Goal: Contribute content: Contribute content

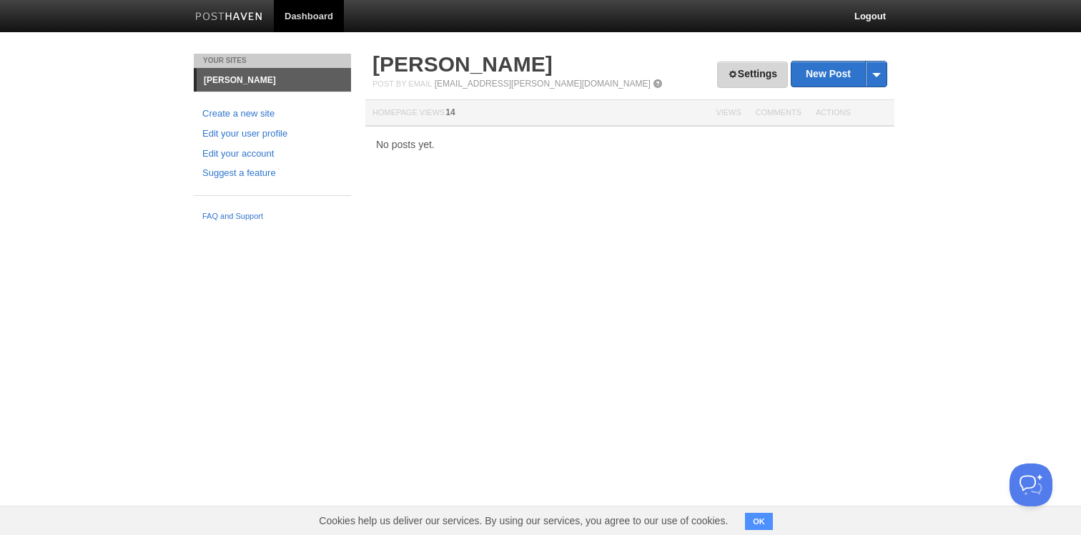
click at [757, 71] on link "Settings" at bounding box center [752, 74] width 71 height 26
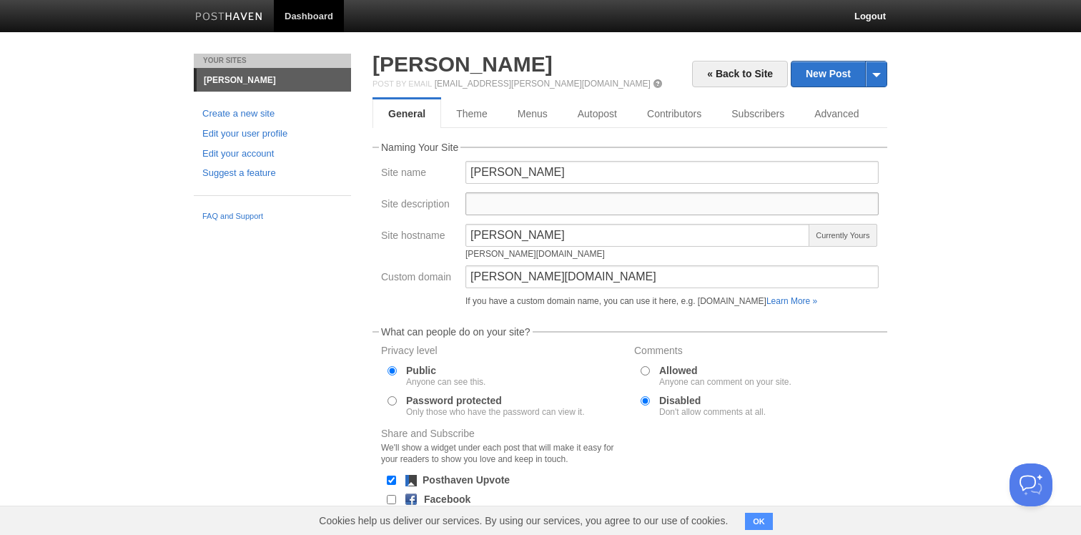
click at [529, 209] on input "Site description" at bounding box center [671, 203] width 413 height 23
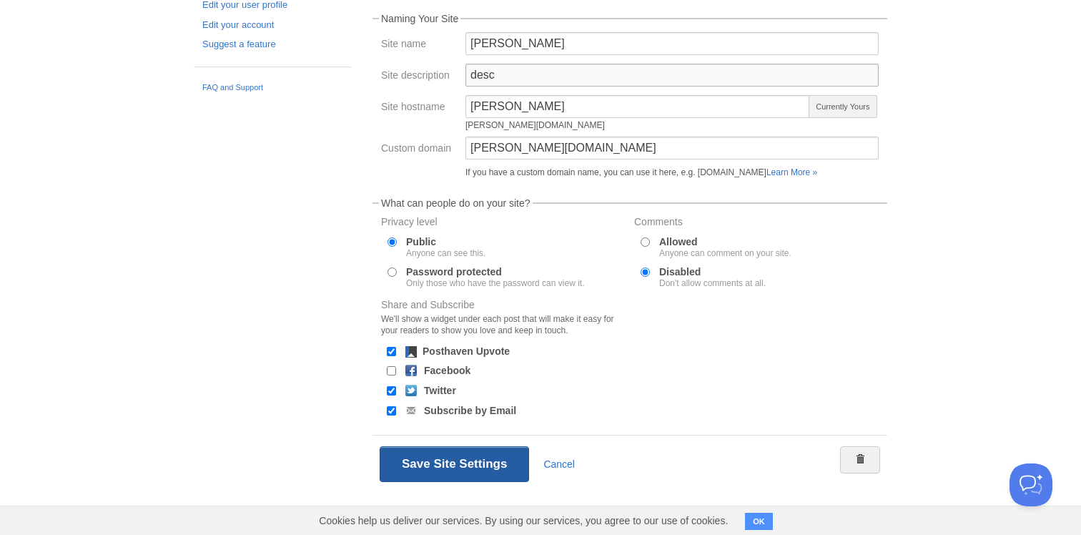
type input "desc"
click at [465, 452] on button "Save Site Settings" at bounding box center [454, 464] width 149 height 36
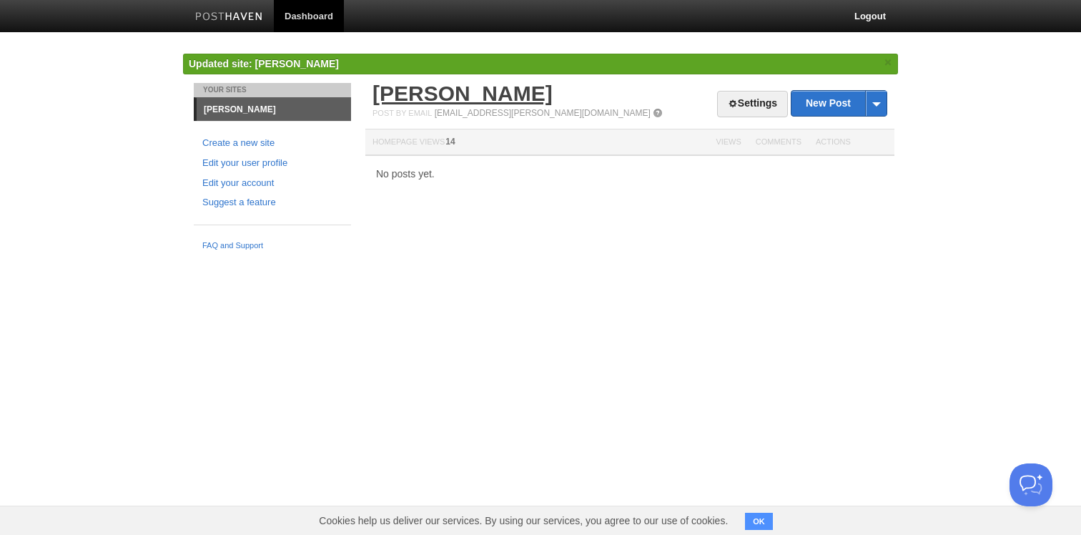
click at [446, 89] on link "[PERSON_NAME]" at bounding box center [462, 94] width 180 height 24
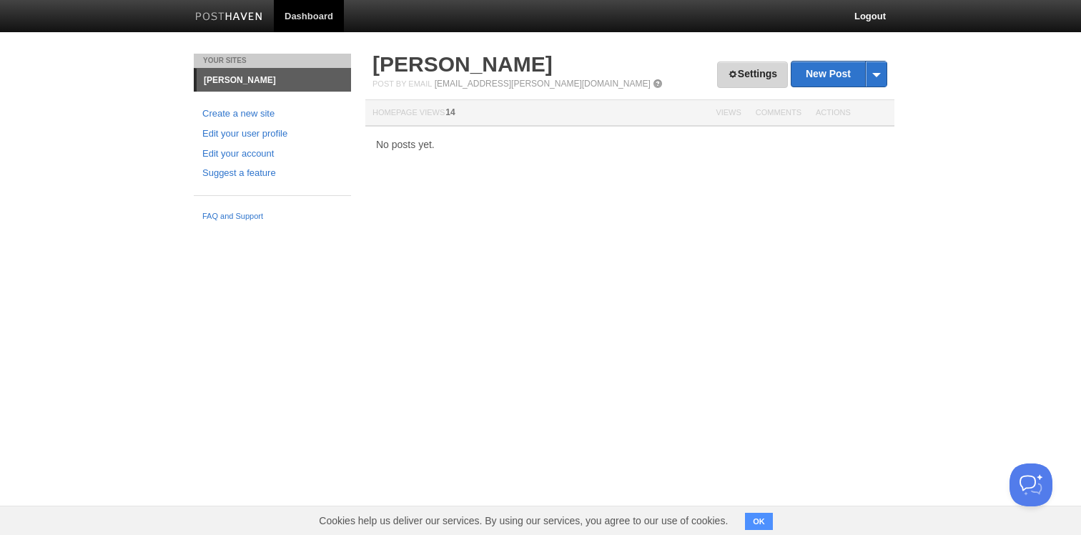
click at [717, 67] on link "Settings" at bounding box center [752, 74] width 71 height 26
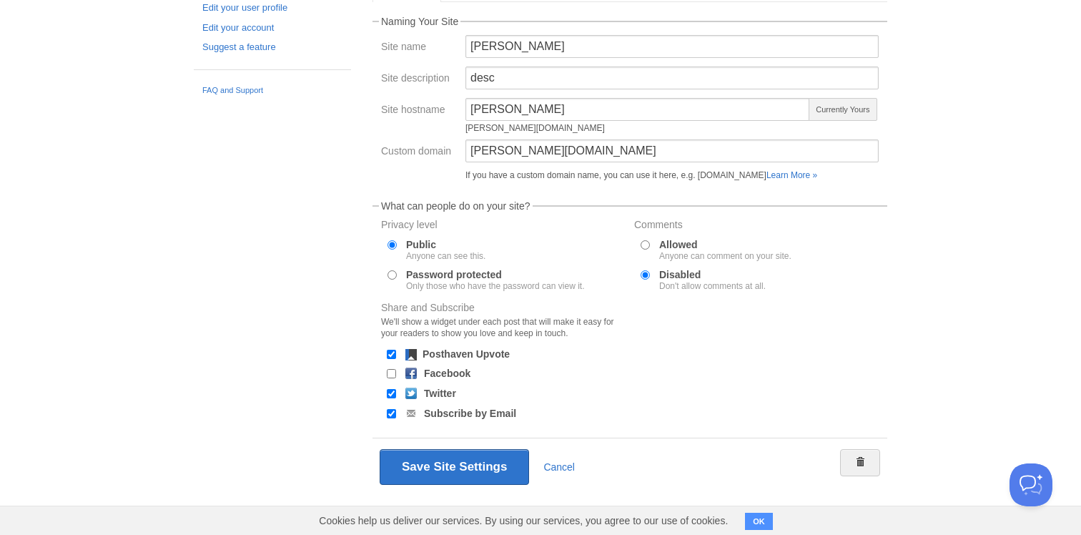
scroll to position [129, 0]
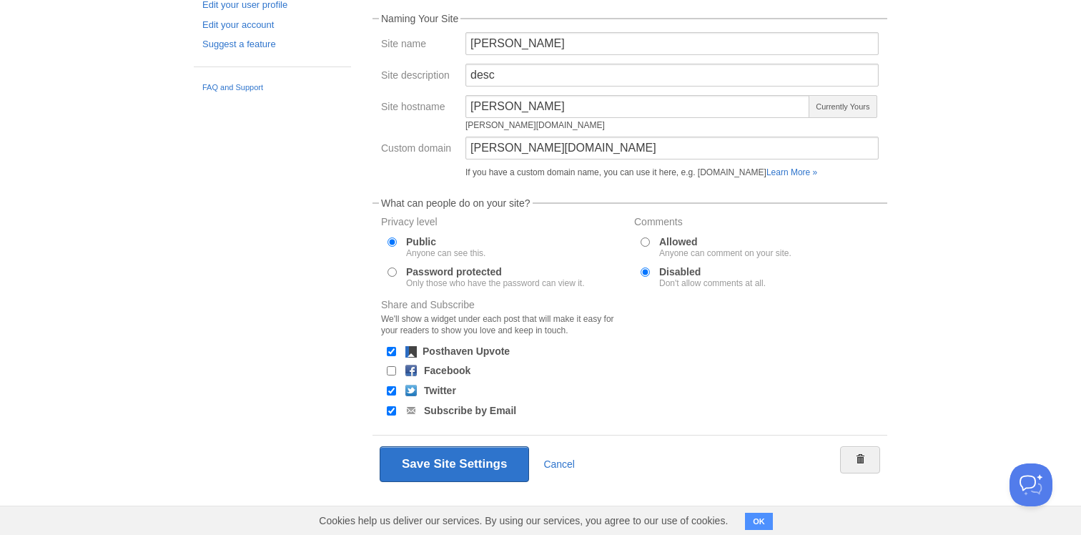
click at [489, 345] on div "Posthaven Upvote" at bounding box center [503, 352] width 247 height 14
click at [483, 365] on div "Facebook" at bounding box center [503, 371] width 247 height 14
click at [483, 354] on label "Posthaven Upvote" at bounding box center [466, 351] width 87 height 10
click at [396, 354] on input "Posthaven Upvote" at bounding box center [391, 351] width 9 height 9
checkbox input "false"
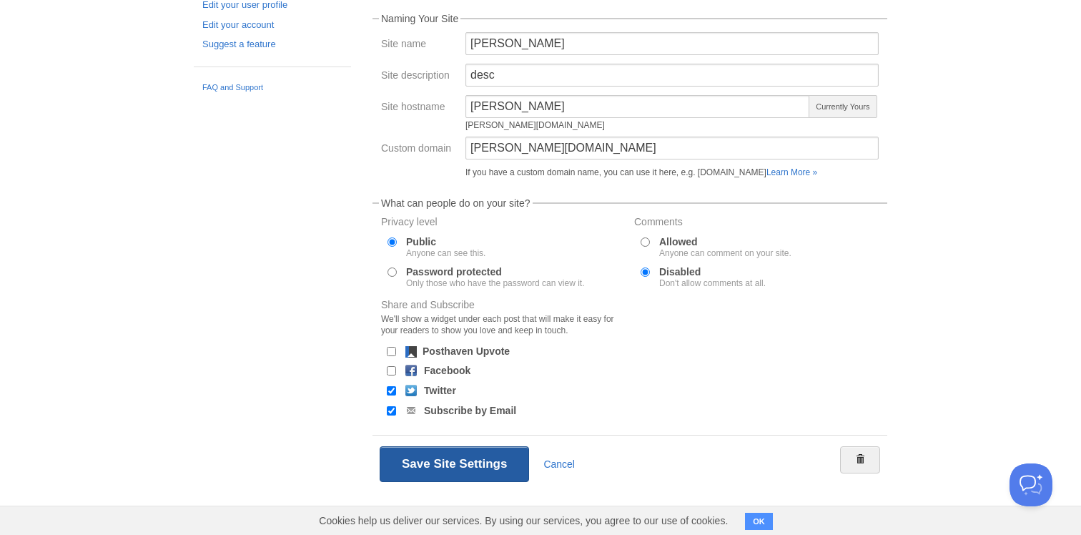
click at [451, 477] on button "Save Site Settings" at bounding box center [454, 464] width 149 height 36
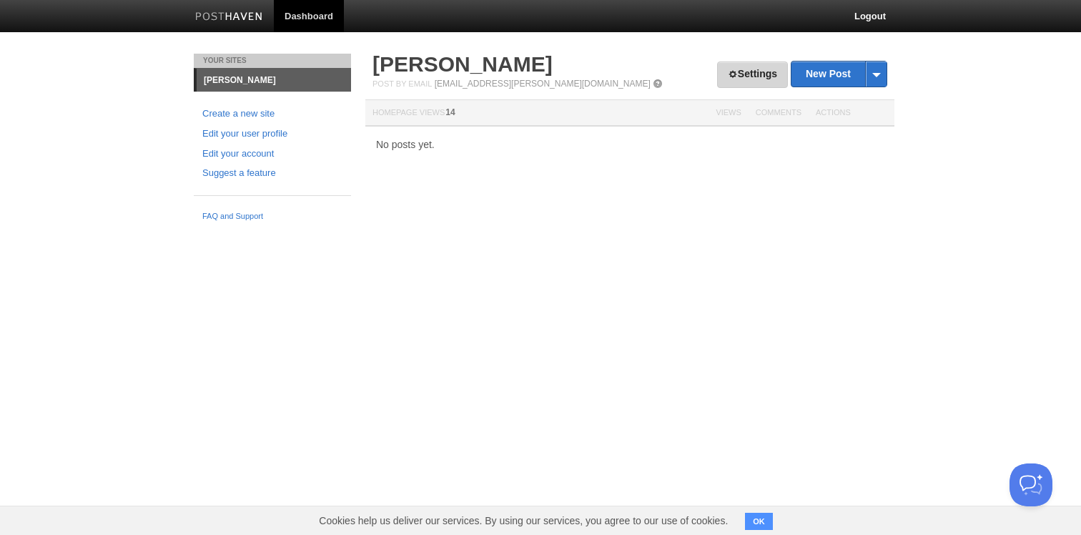
click at [736, 71] on link "Settings" at bounding box center [752, 74] width 71 height 26
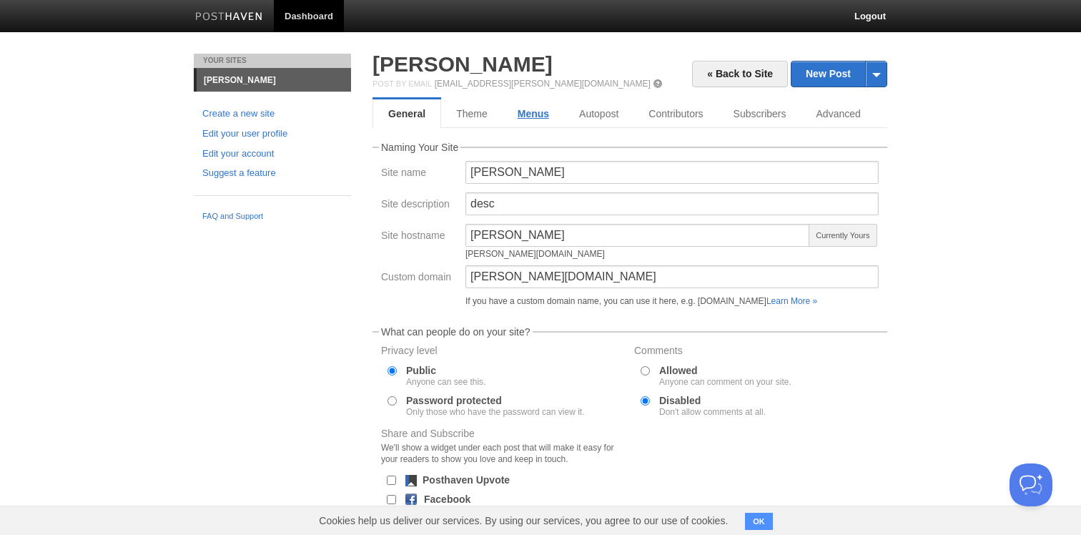
click at [534, 101] on link "Menus" at bounding box center [533, 113] width 61 height 29
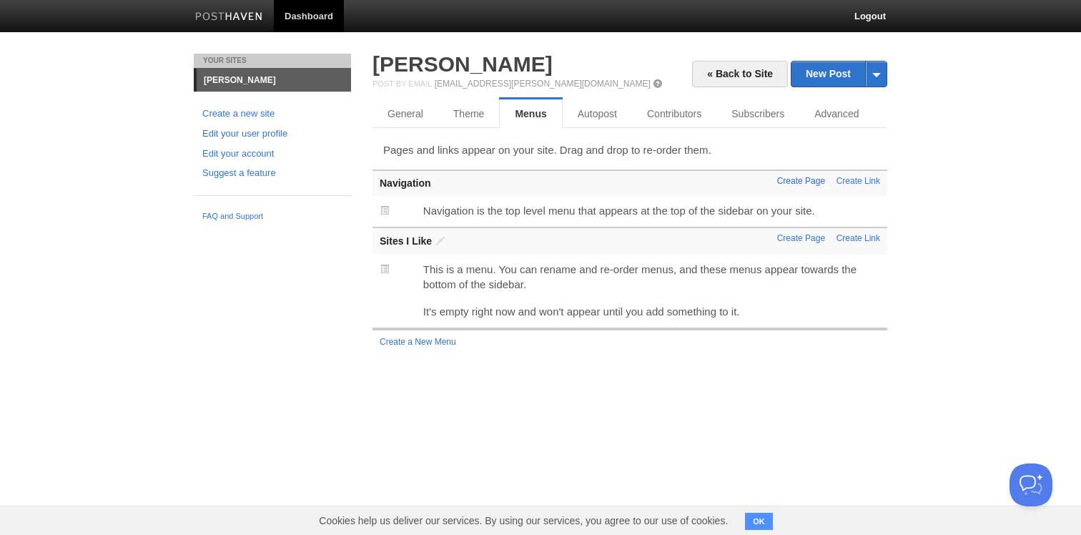
click at [814, 179] on link "Create Page" at bounding box center [801, 181] width 48 height 10
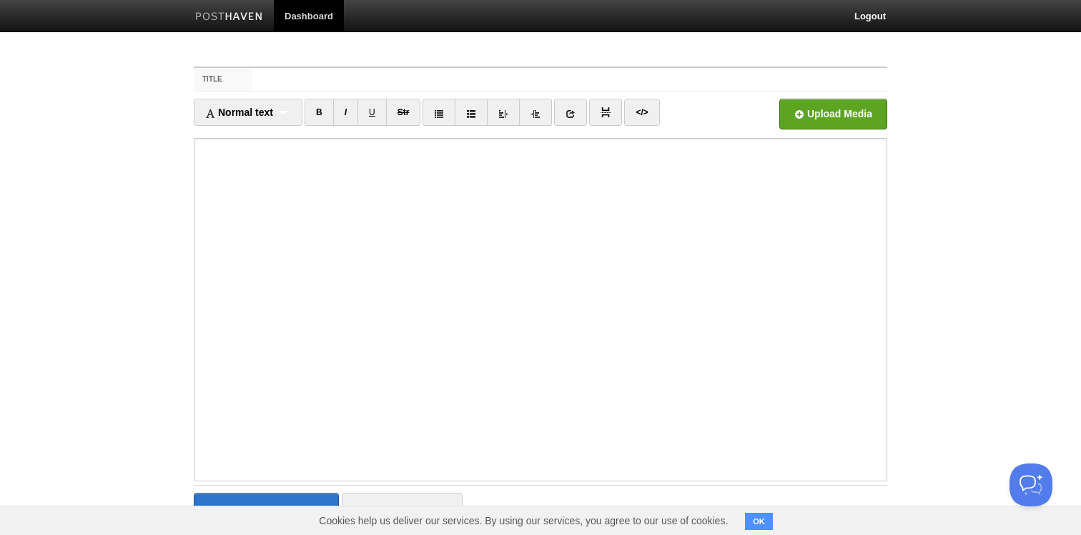
scroll to position [47, 0]
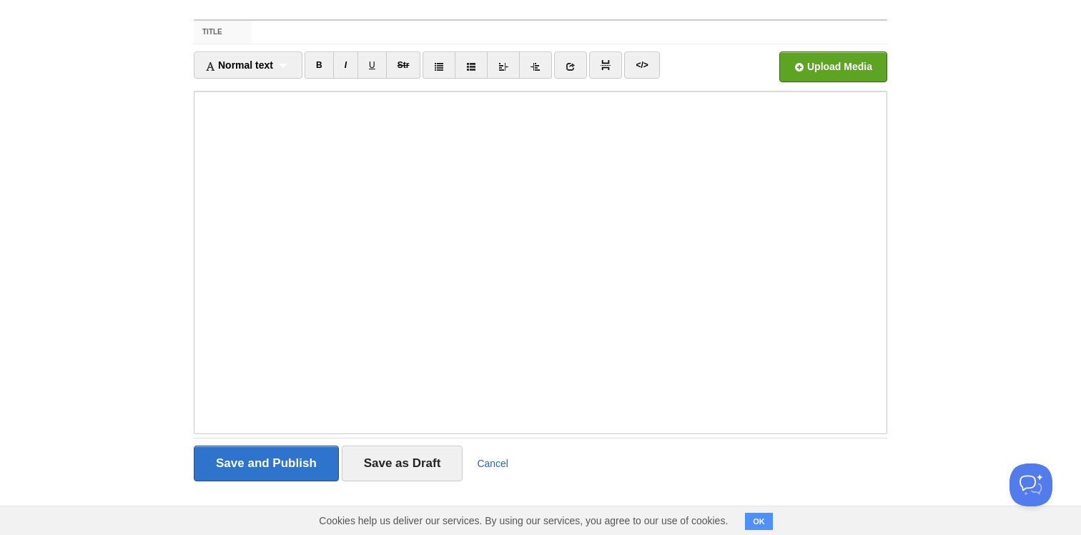
click at [482, 459] on link "Cancel" at bounding box center [492, 463] width 31 height 11
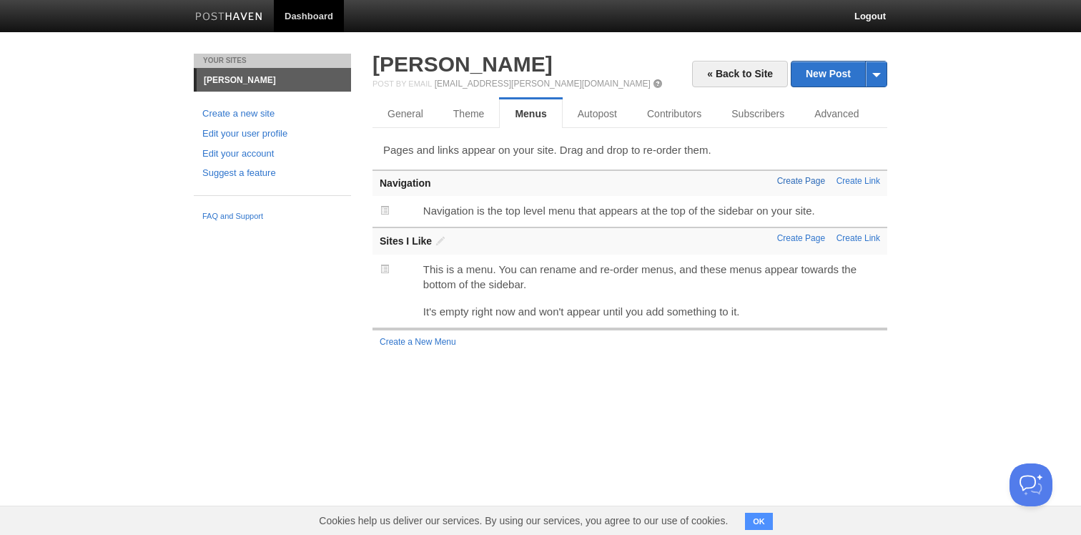
click at [807, 176] on link "Create Page" at bounding box center [801, 181] width 48 height 10
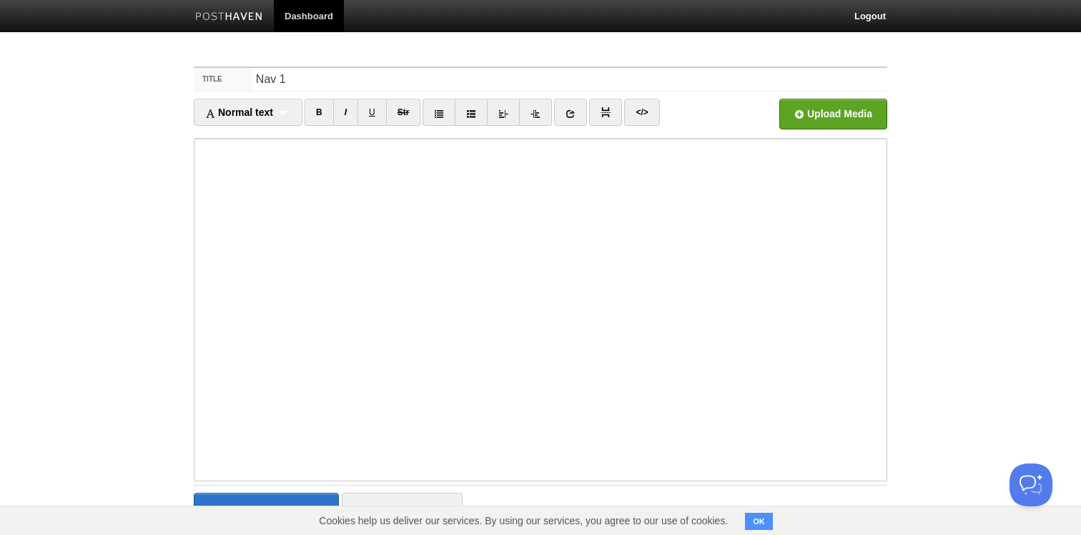
type input "Nav 1"
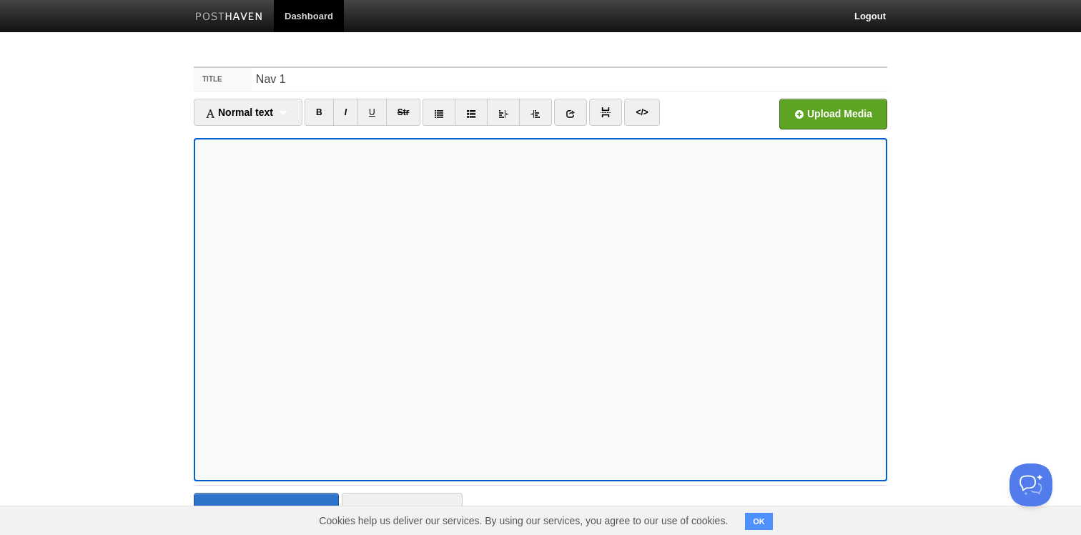
scroll to position [47, 0]
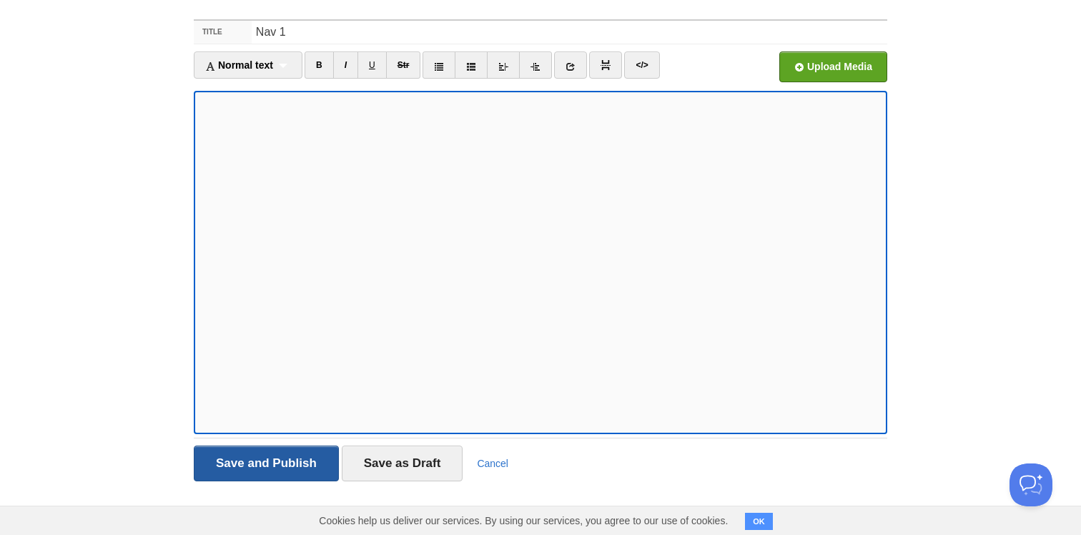
click at [292, 465] on input "Save and Publish" at bounding box center [266, 463] width 145 height 36
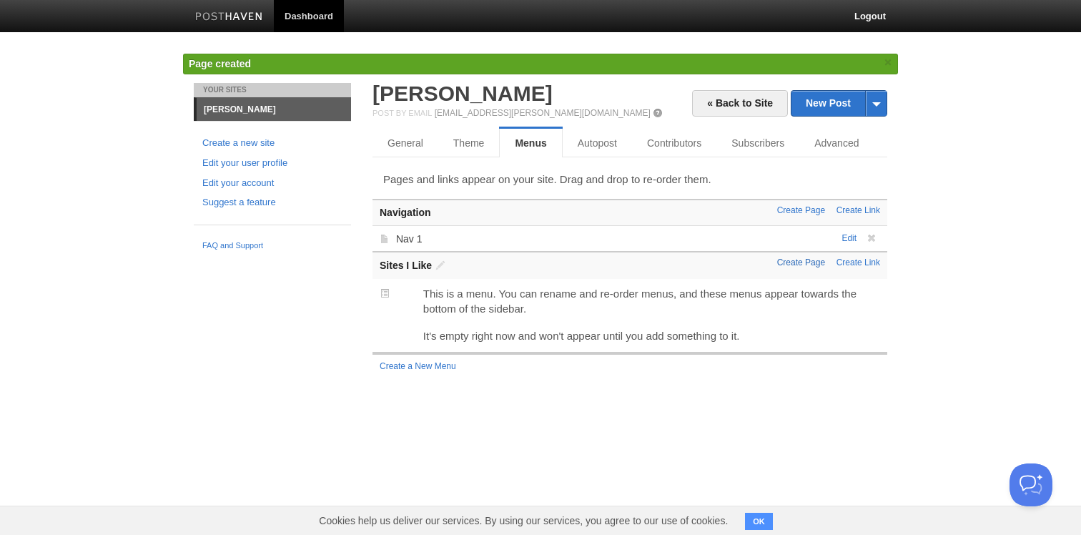
click at [813, 262] on link "Create Page" at bounding box center [801, 262] width 48 height 10
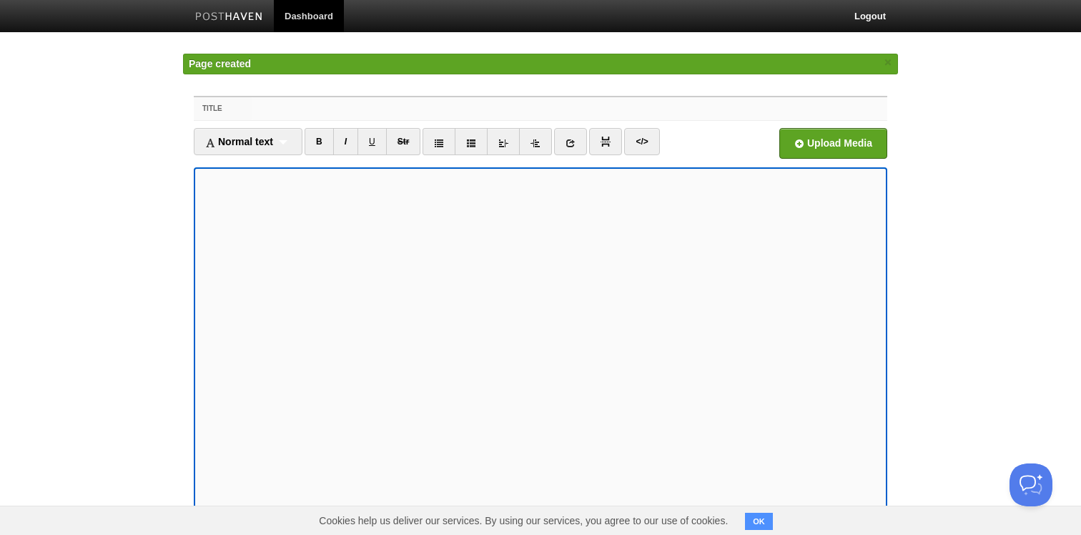
click at [453, 118] on input "Title" at bounding box center [570, 108] width 636 height 23
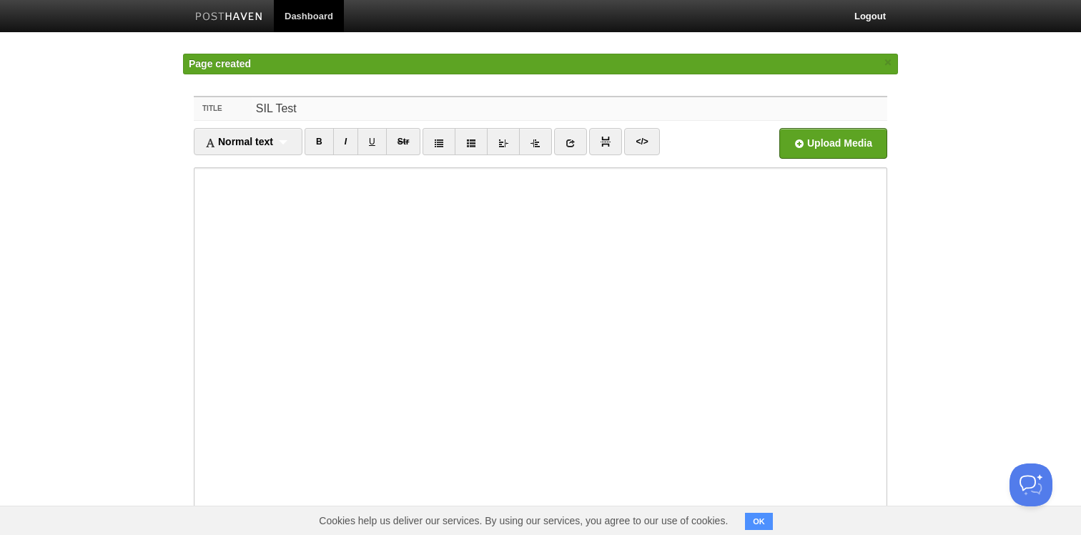
type input "SIL Test"
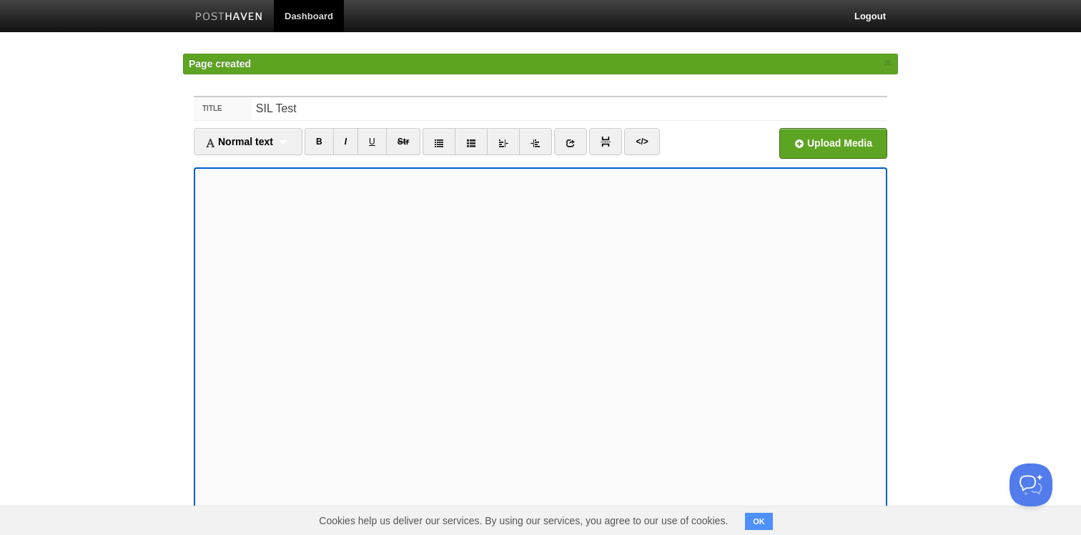
scroll to position [77, 0]
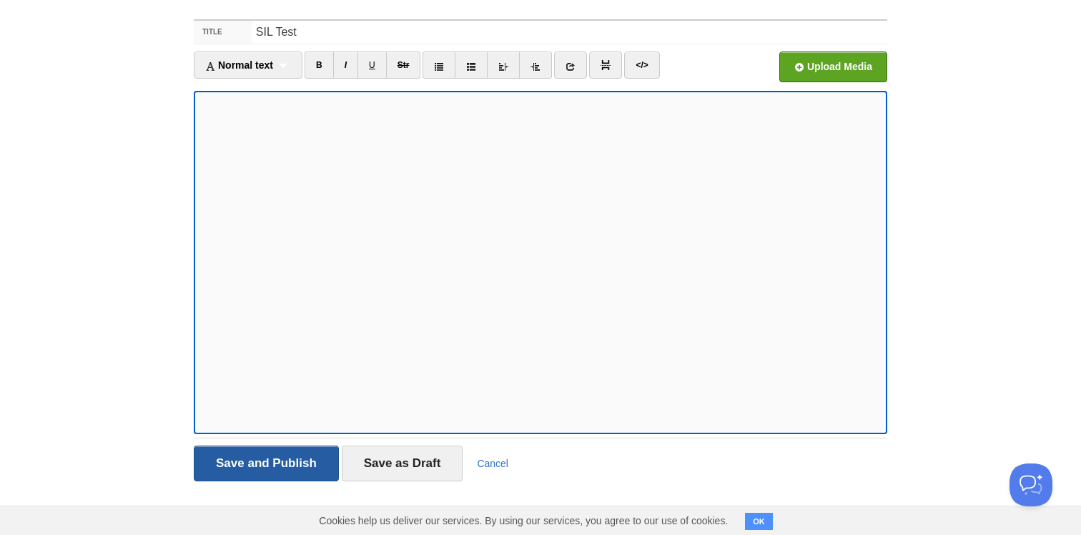
click at [312, 467] on input "Save and Publish" at bounding box center [266, 463] width 145 height 36
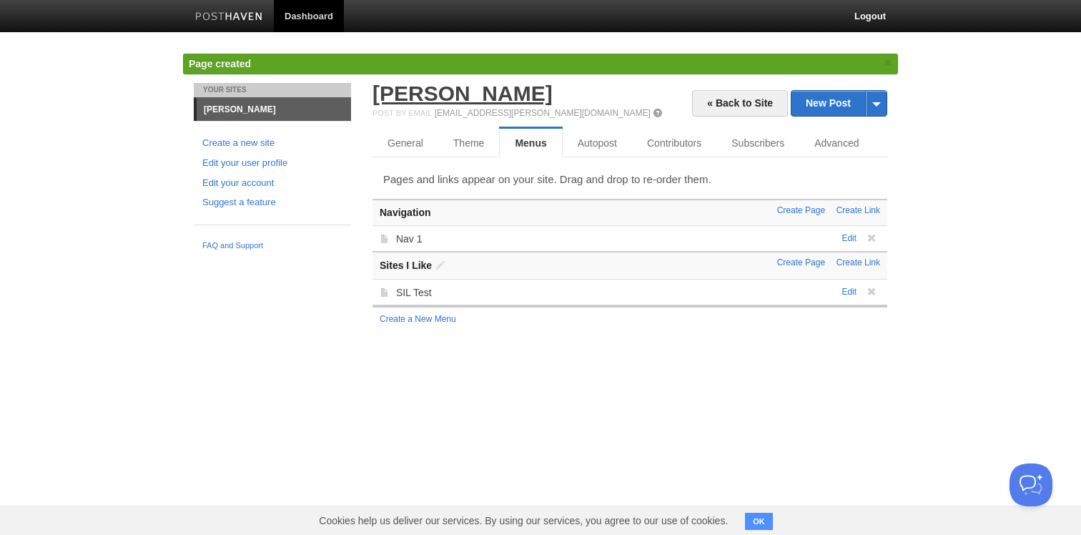
click at [386, 96] on link "[PERSON_NAME]" at bounding box center [462, 94] width 180 height 24
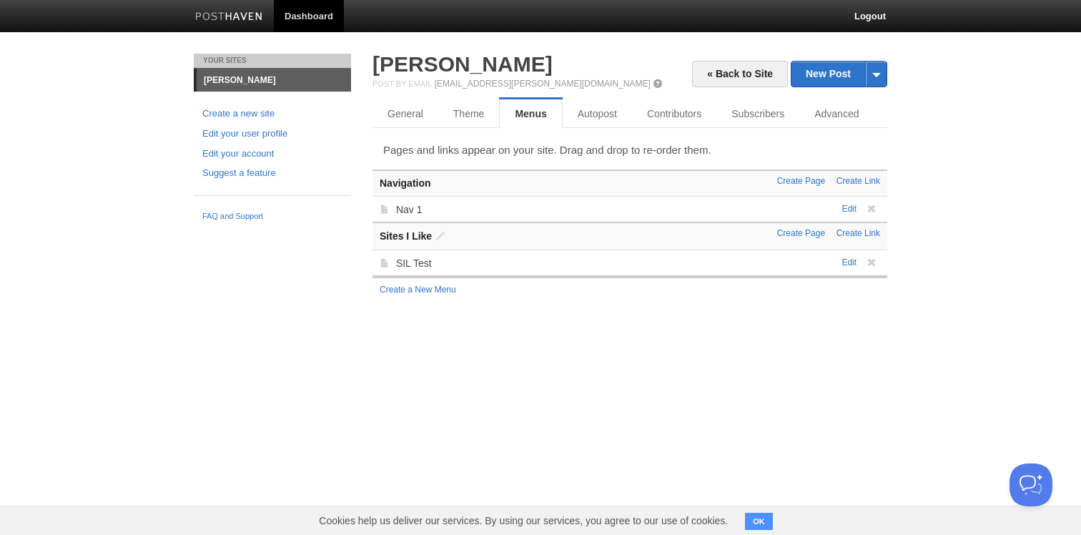
click at [439, 182] on h3 "Navigation" at bounding box center [630, 183] width 500 height 11
click at [440, 235] on span at bounding box center [440, 236] width 10 height 10
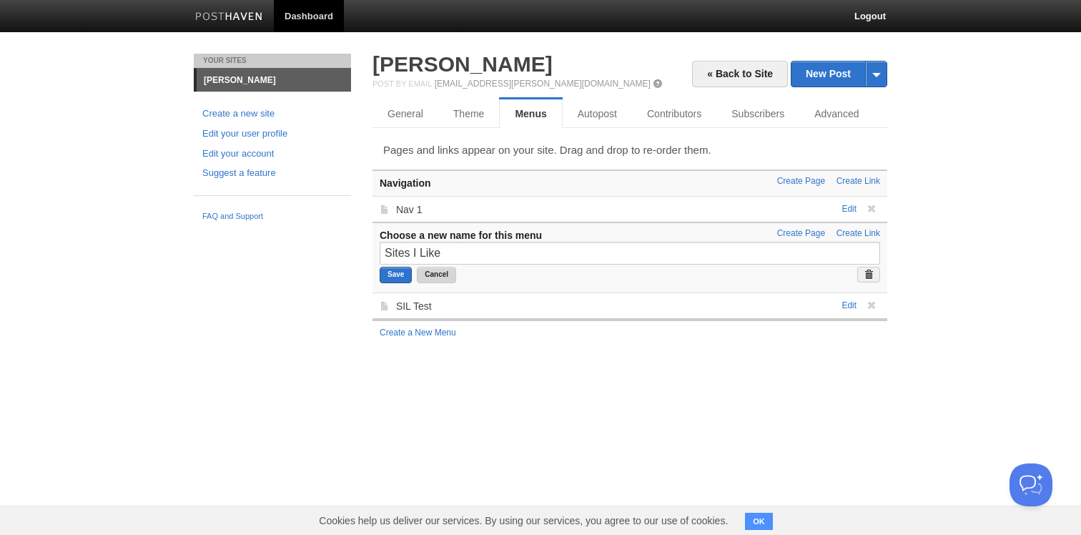
click at [439, 276] on button "Cancel" at bounding box center [436, 275] width 39 height 16
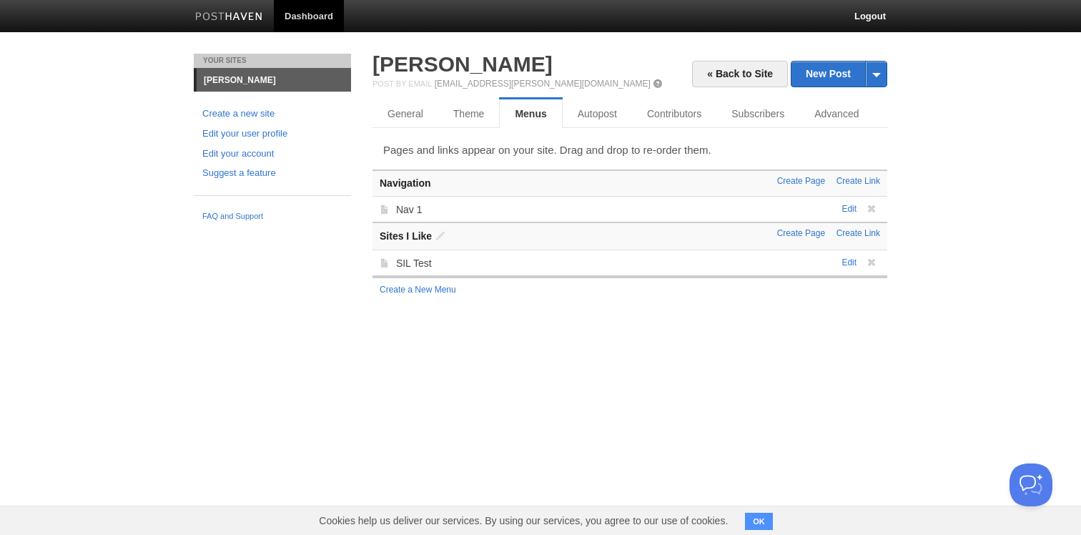
click at [437, 182] on h3 "Navigation" at bounding box center [630, 183] width 500 height 11
click at [878, 205] on link at bounding box center [869, 209] width 21 height 10
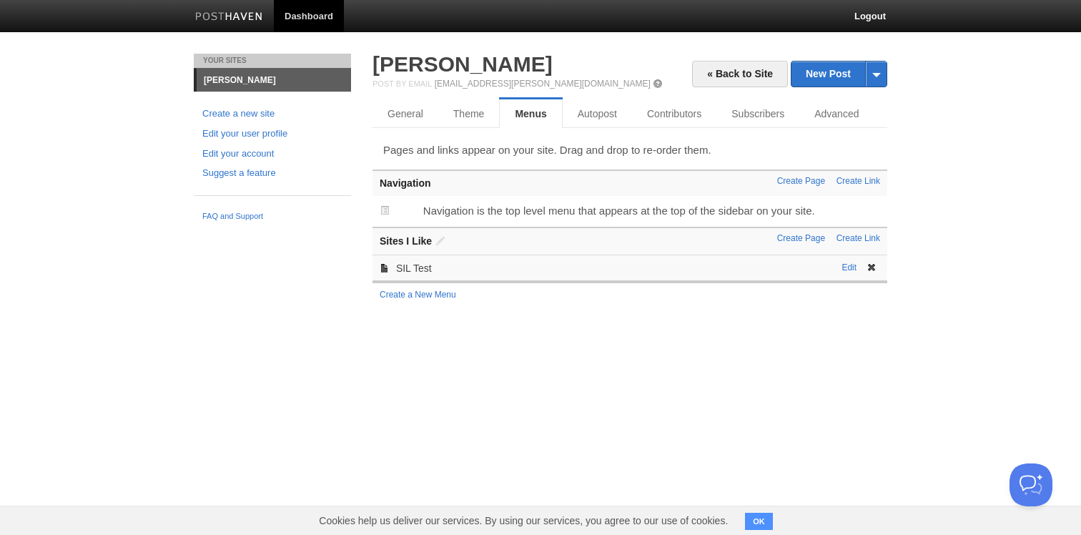
click at [872, 267] on span at bounding box center [872, 267] width 10 height 10
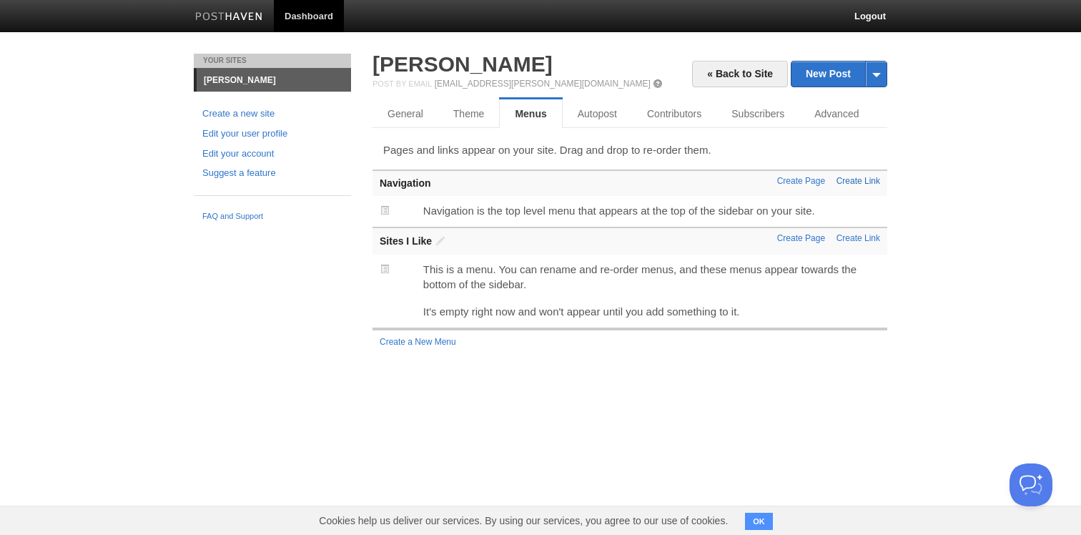
click at [853, 181] on link "Create Link" at bounding box center [859, 181] width 44 height 10
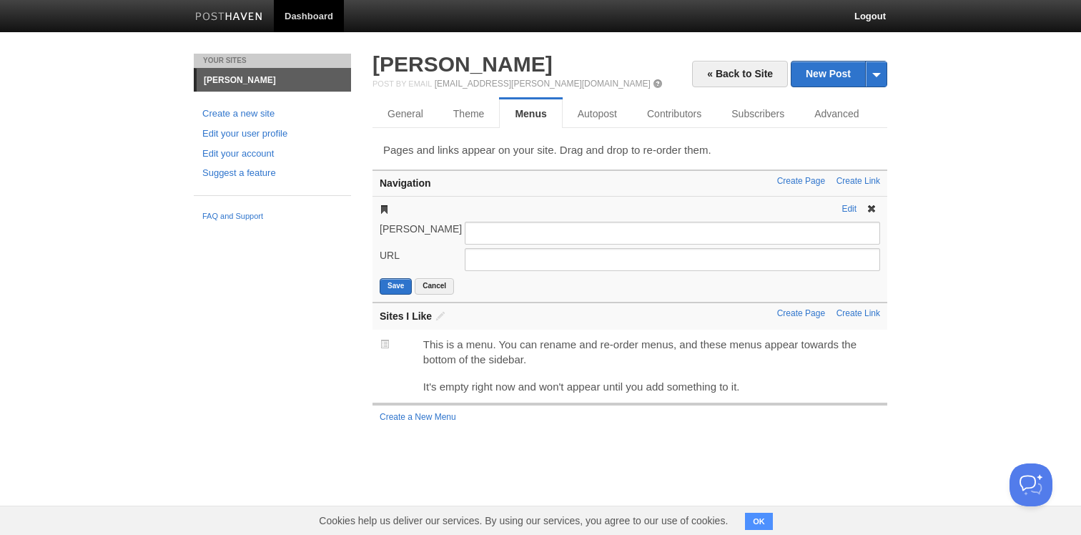
type input "L"
type input "Standard"
click at [396, 300] on div "Edit [PERSON_NAME] Standard URL [URL][DOMAIN_NAME] Save Cancel" at bounding box center [629, 249] width 515 height 106
type input "[URL][DOMAIN_NAME]"
click at [395, 283] on button "Save" at bounding box center [396, 286] width 32 height 16
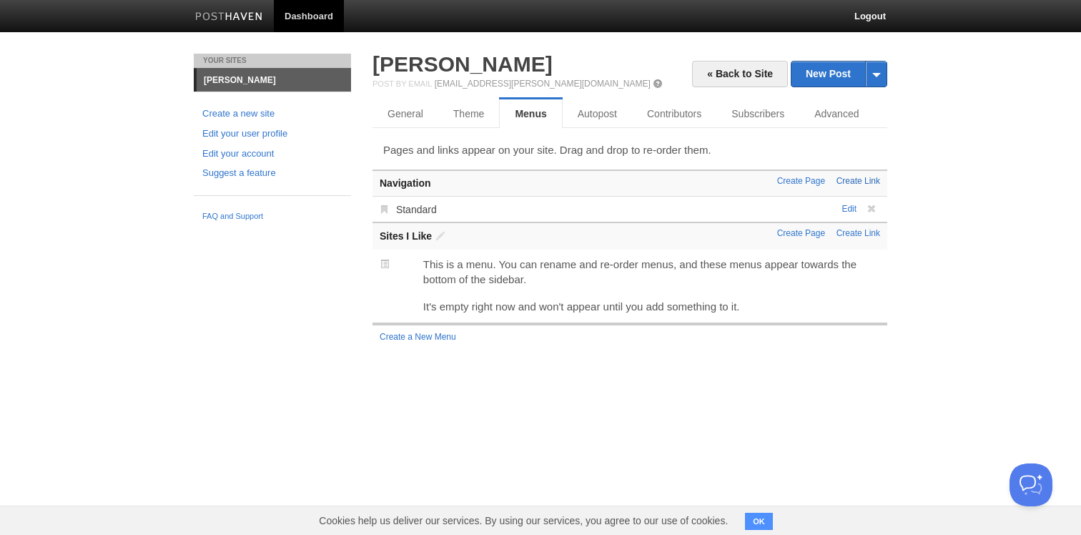
click at [867, 180] on link "Create Link" at bounding box center [859, 181] width 44 height 10
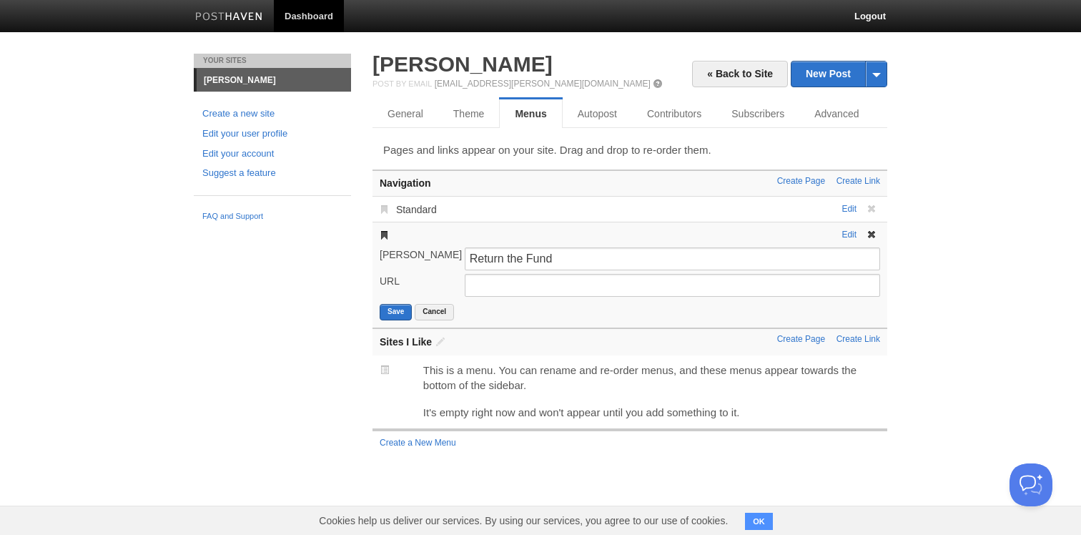
type input "Return the Fund"
type input "[URL][DOMAIN_NAME]"
click at [404, 314] on button "Save" at bounding box center [396, 312] width 32 height 16
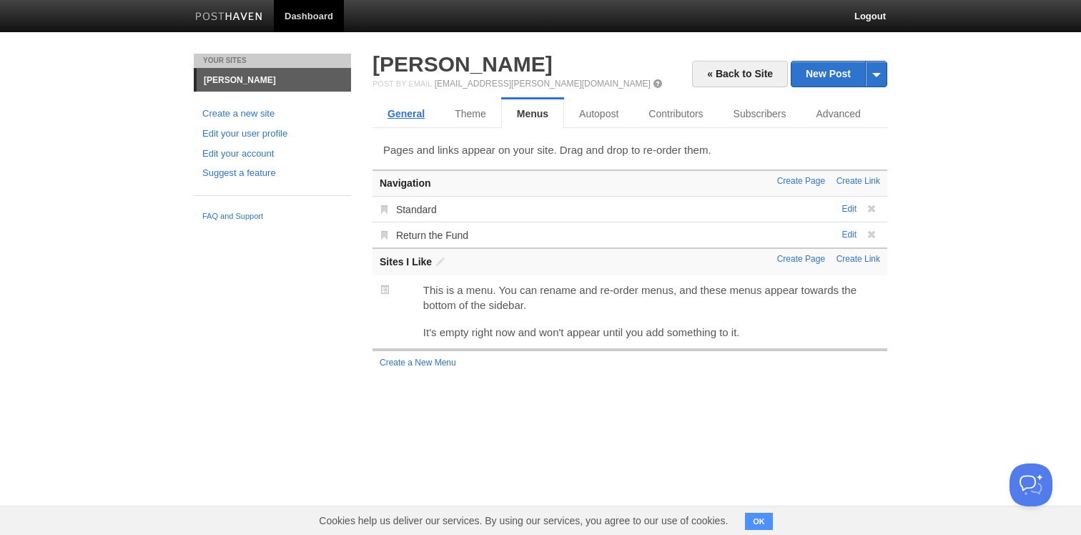
click at [415, 117] on link "General" at bounding box center [405, 113] width 67 height 29
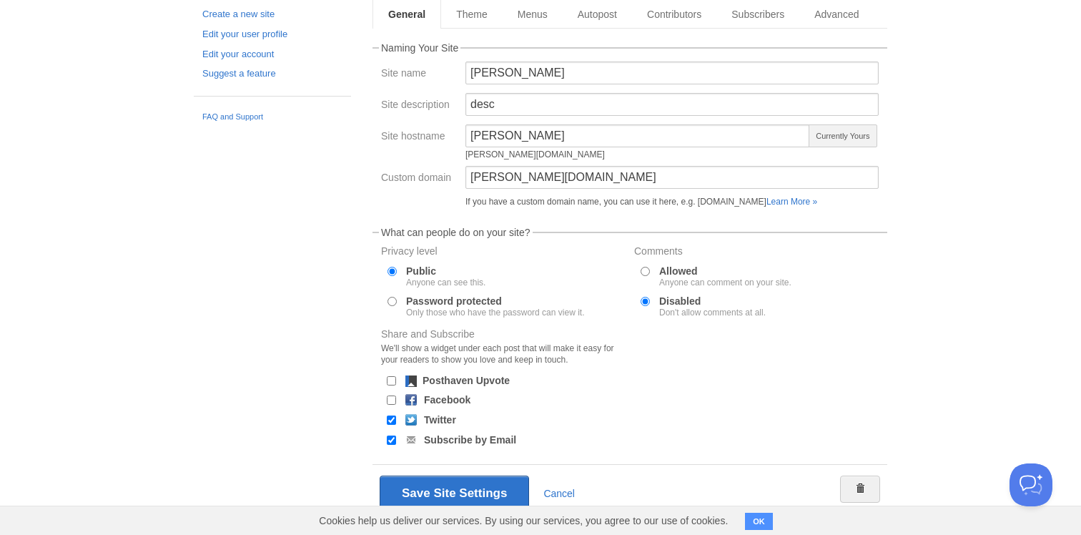
scroll to position [102, 0]
click at [449, 437] on label "Subscribe by Email" at bounding box center [470, 438] width 92 height 10
click at [396, 437] on input "Subscribe by Email" at bounding box center [391, 437] width 9 height 9
checkbox input "false"
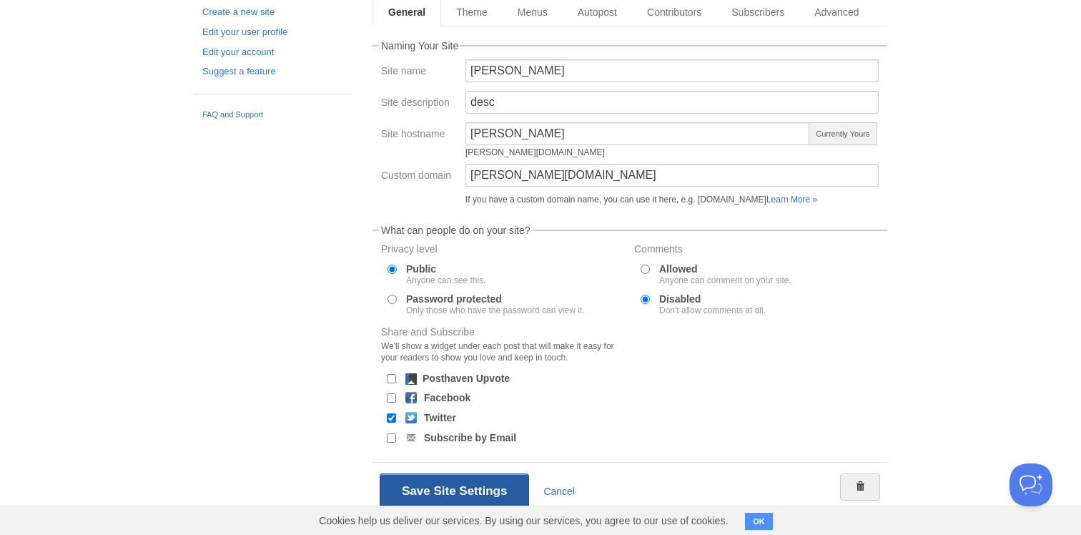
click at [448, 476] on button "Save Site Settings" at bounding box center [454, 491] width 149 height 36
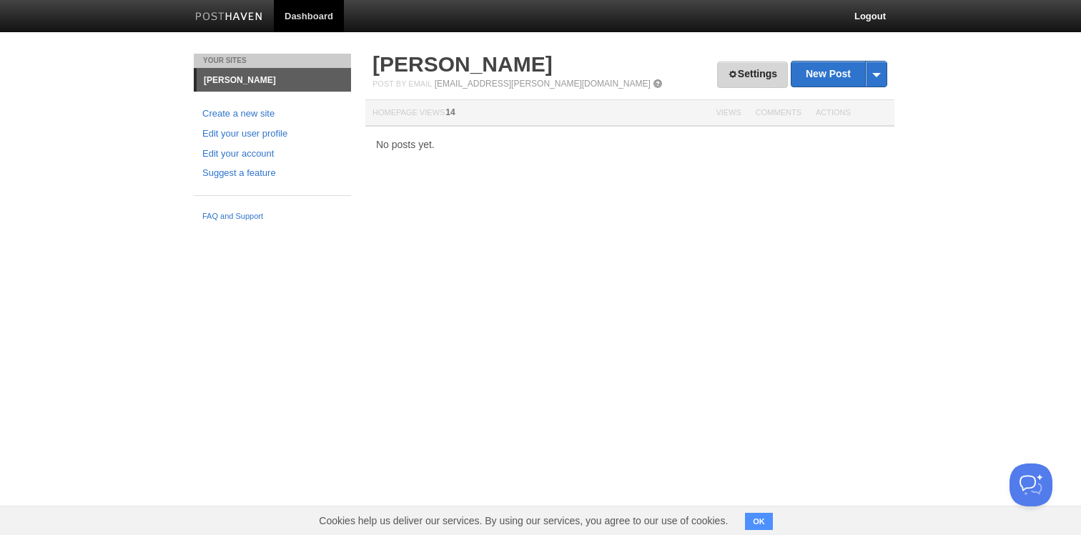
click at [737, 87] on link "Settings" at bounding box center [752, 74] width 71 height 26
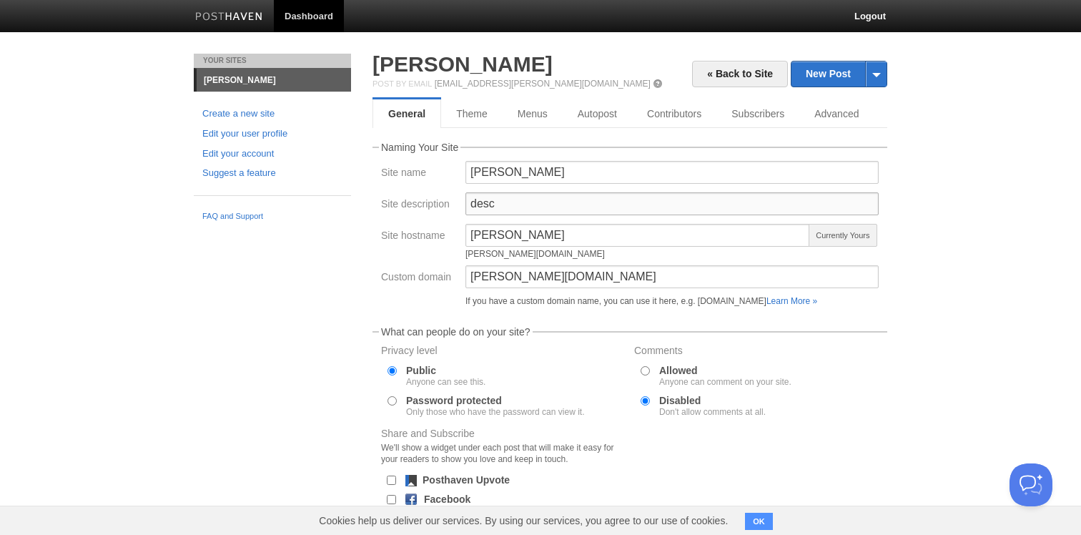
click at [587, 202] on input "desc" at bounding box center [671, 203] width 413 height 23
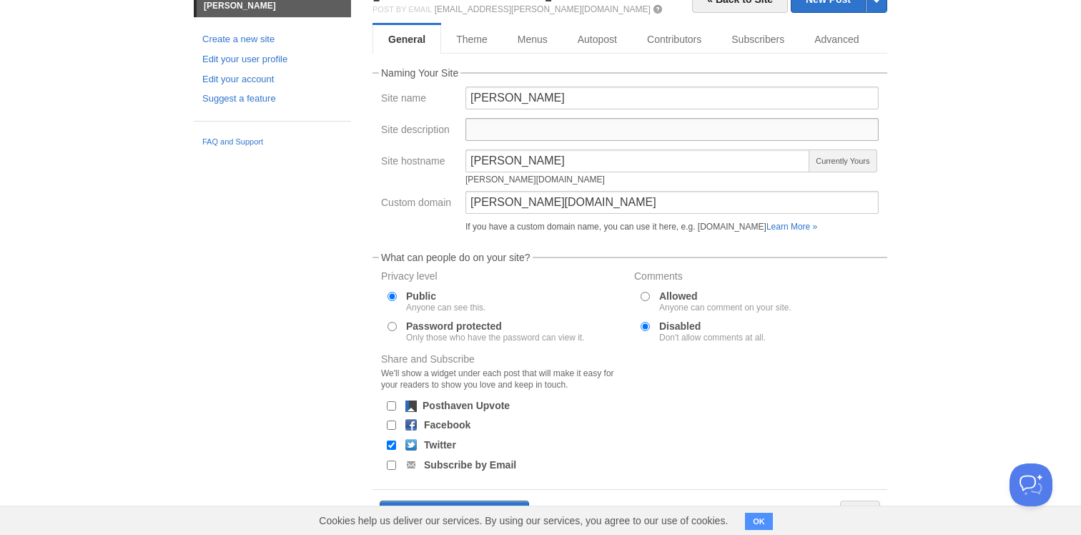
scroll to position [129, 0]
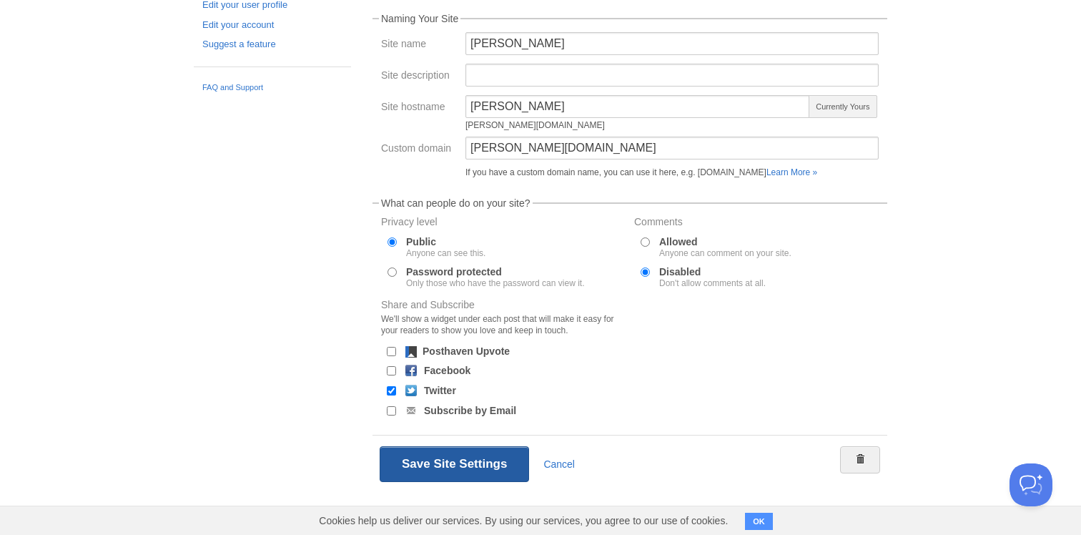
click at [442, 463] on button "Save Site Settings" at bounding box center [454, 464] width 149 height 36
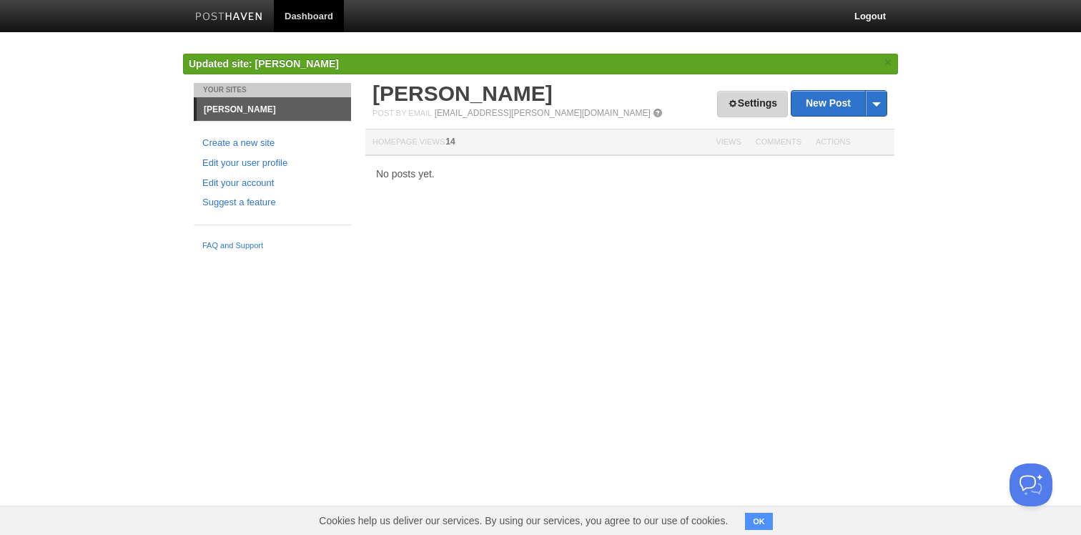
click at [775, 104] on link "Settings" at bounding box center [752, 104] width 71 height 26
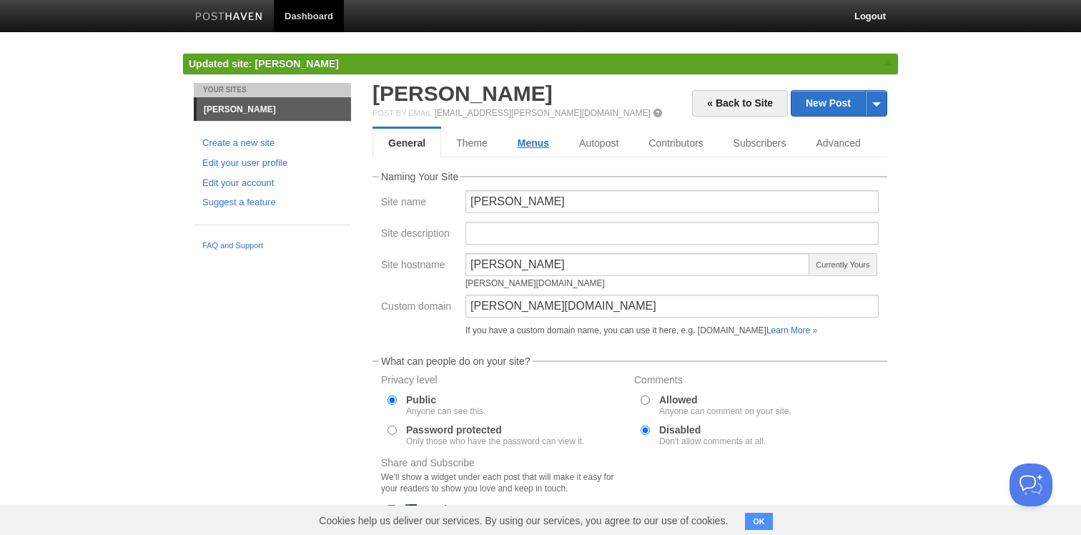
click at [553, 146] on link "Menus" at bounding box center [533, 143] width 61 height 29
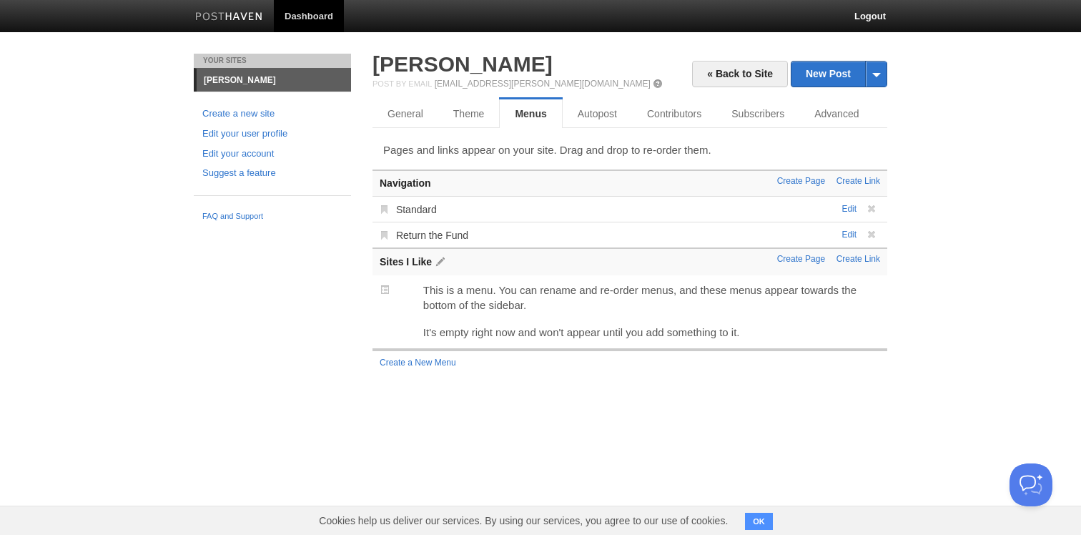
click at [440, 262] on span at bounding box center [440, 262] width 10 height 10
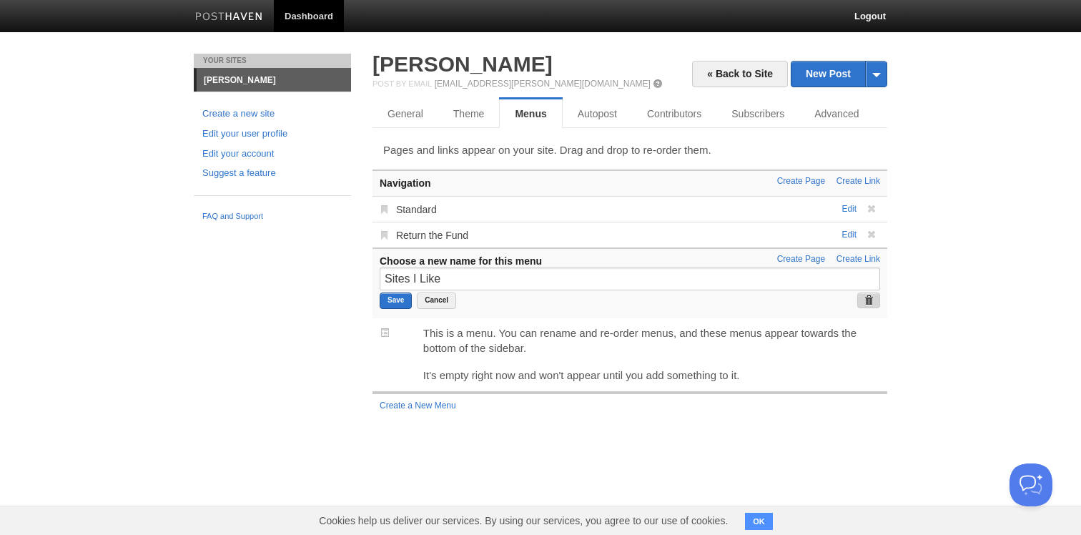
click at [871, 298] on span at bounding box center [869, 300] width 10 height 10
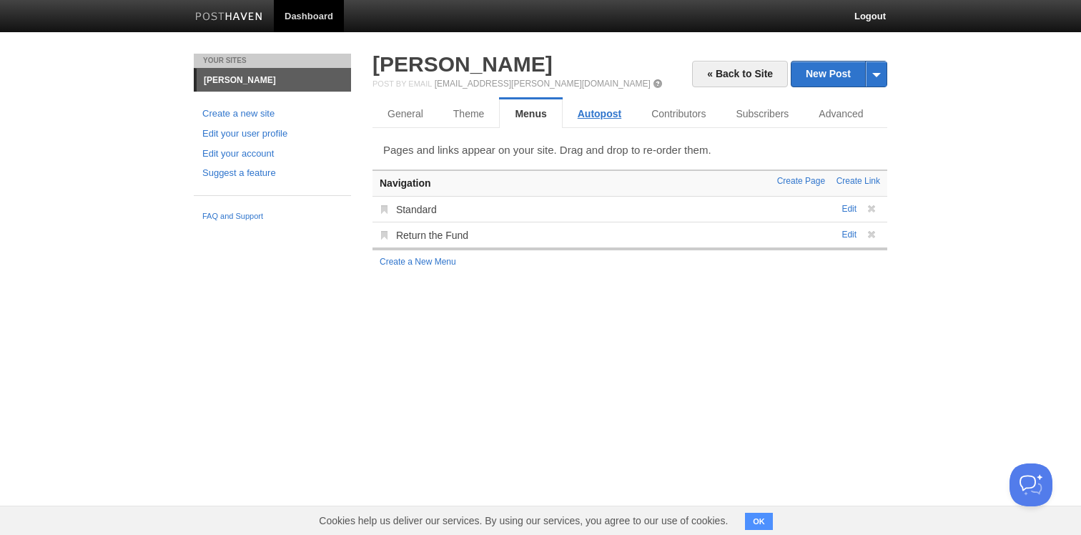
click at [605, 117] on link "Autopost" at bounding box center [600, 113] width 74 height 29
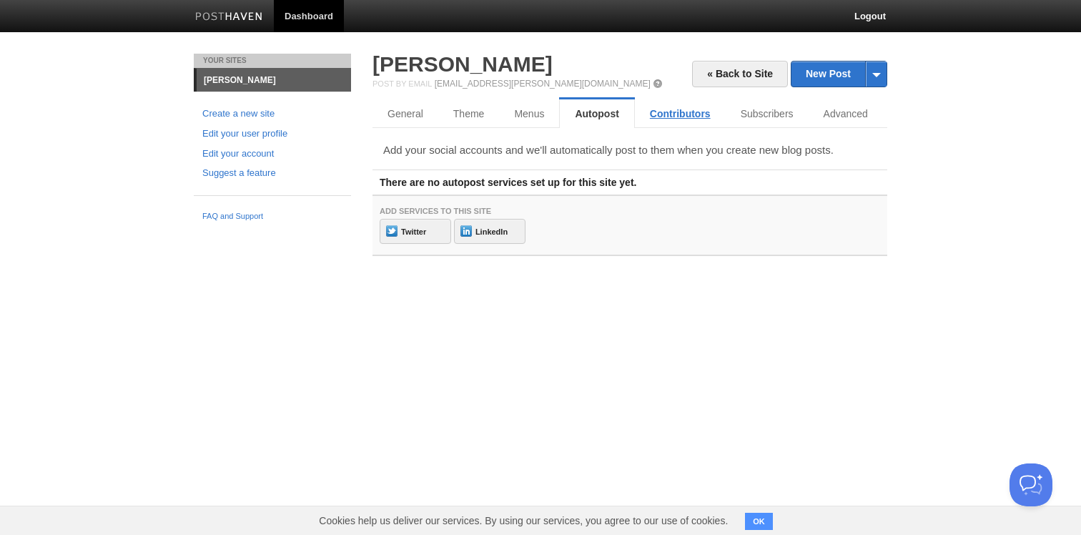
click at [666, 117] on link "Contributors" at bounding box center [680, 113] width 91 height 29
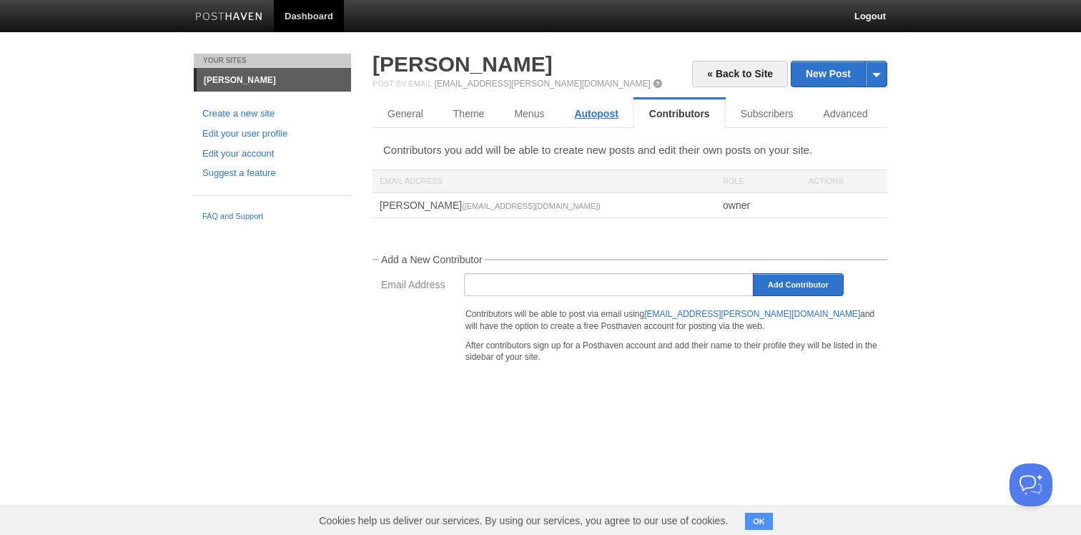
click at [583, 114] on link "Autopost" at bounding box center [596, 113] width 74 height 29
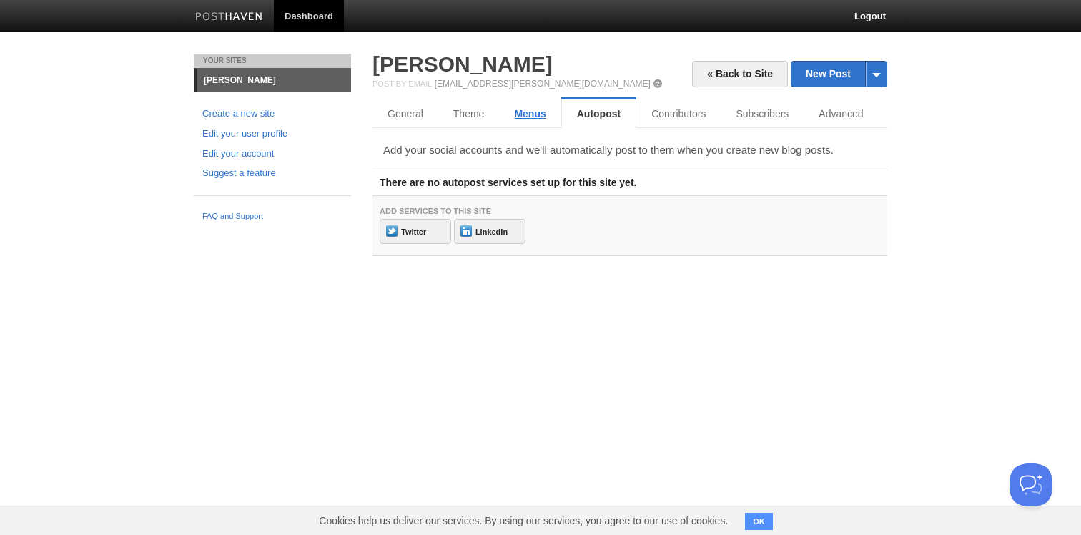
click at [547, 119] on link "Menus" at bounding box center [529, 113] width 61 height 29
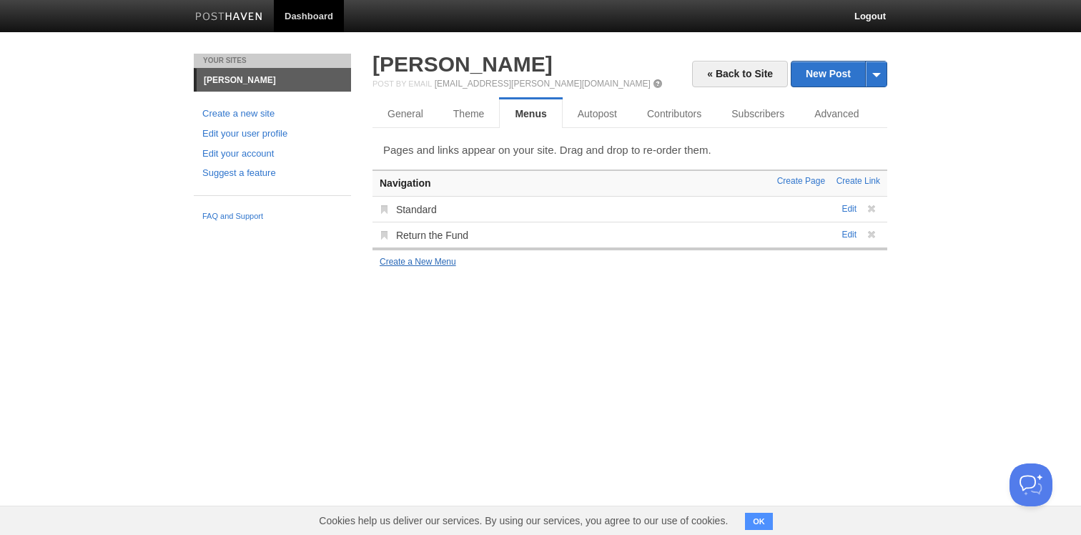
click at [432, 265] on link "Create a New Menu" at bounding box center [418, 262] width 77 height 10
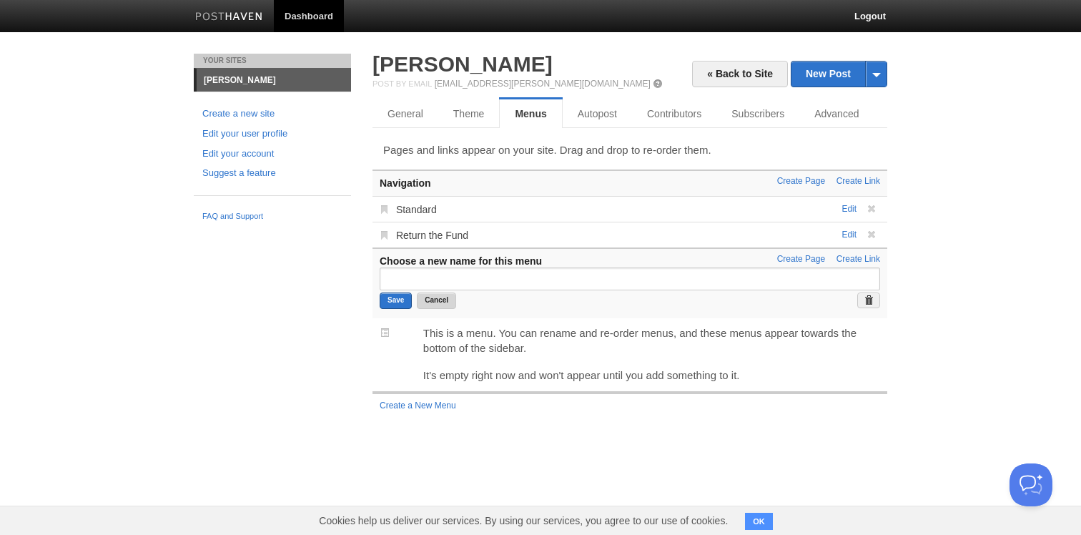
click at [447, 300] on button "Cancel" at bounding box center [436, 300] width 39 height 16
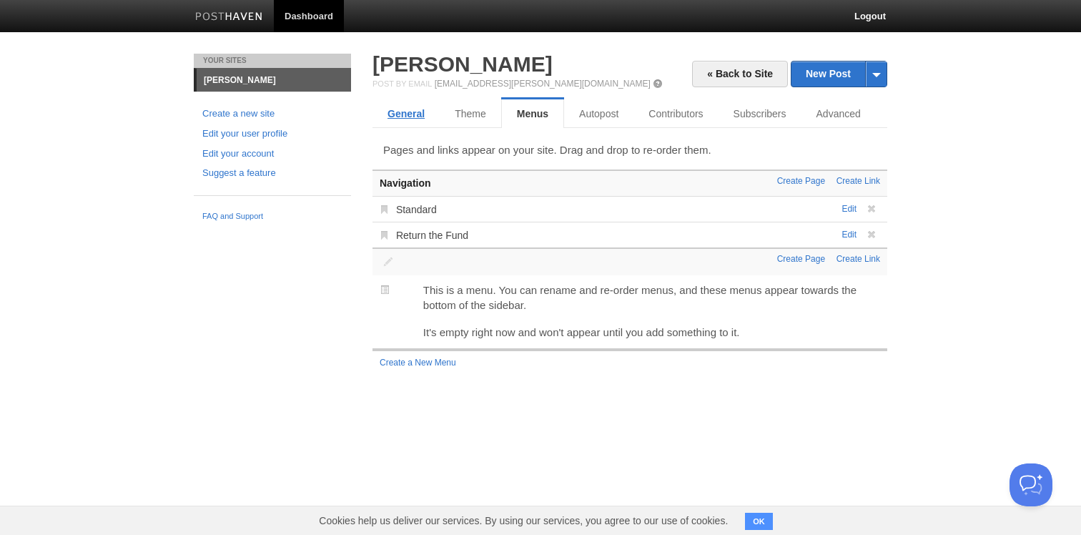
click at [405, 109] on link "General" at bounding box center [405, 113] width 67 height 29
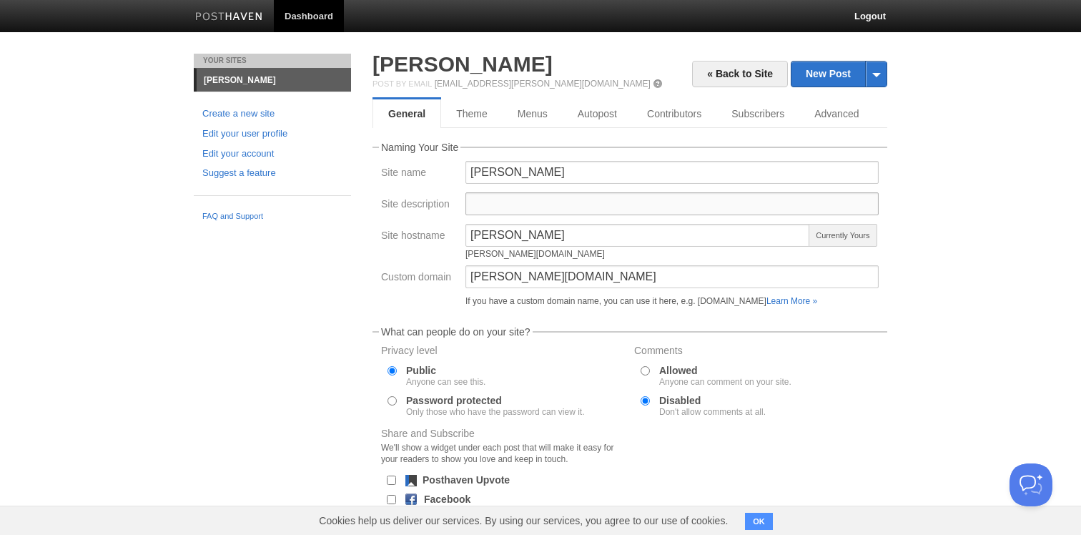
click at [519, 203] on input "Site description" at bounding box center [671, 203] width 413 height 23
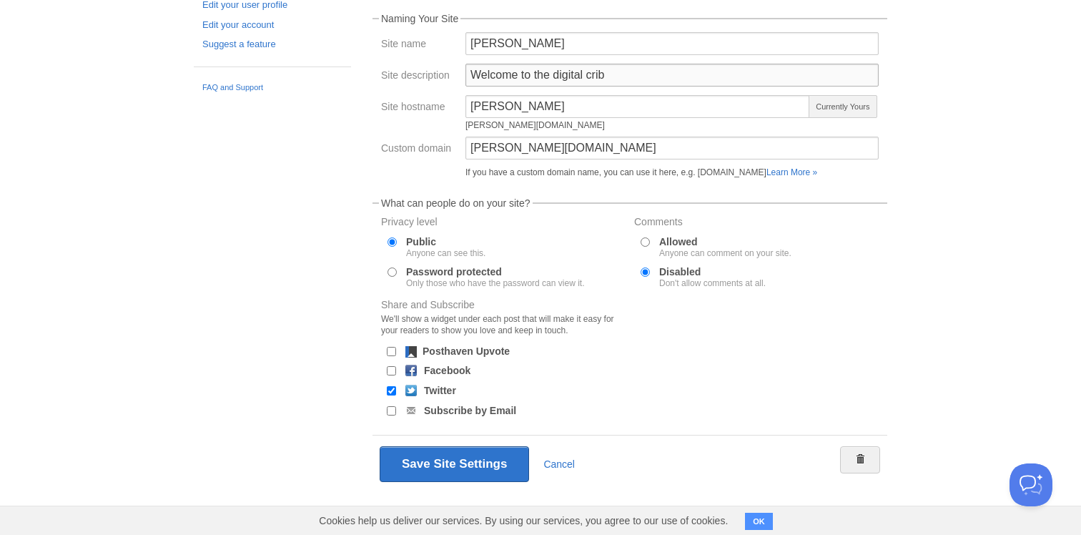
type input "Welcome to the digital crib"
click at [464, 444] on div "Save Site Settings Cancel" at bounding box center [629, 464] width 515 height 58
click at [465, 460] on button "Save Site Settings" at bounding box center [454, 464] width 149 height 36
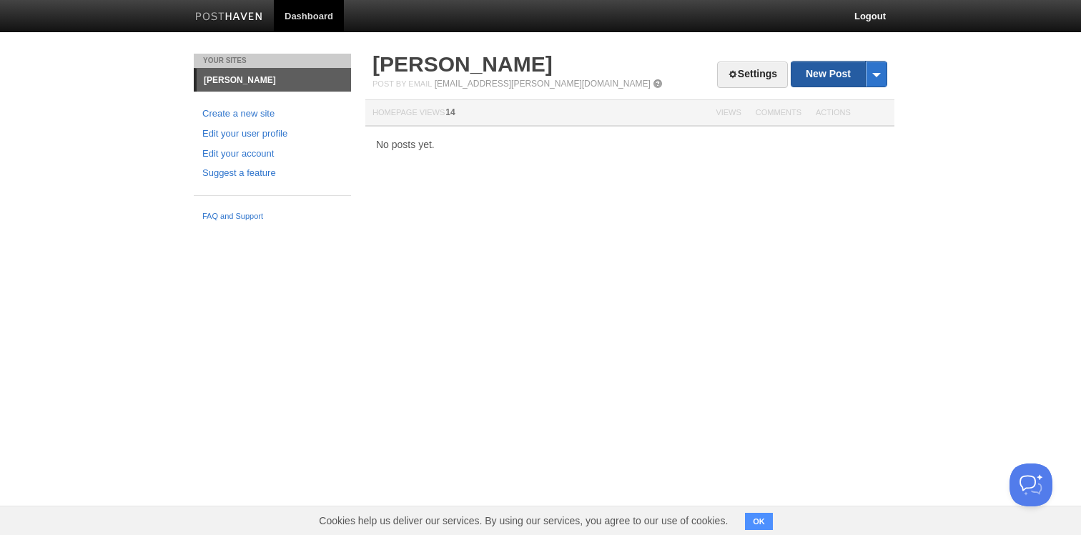
click at [814, 83] on link "New Post" at bounding box center [838, 73] width 95 height 25
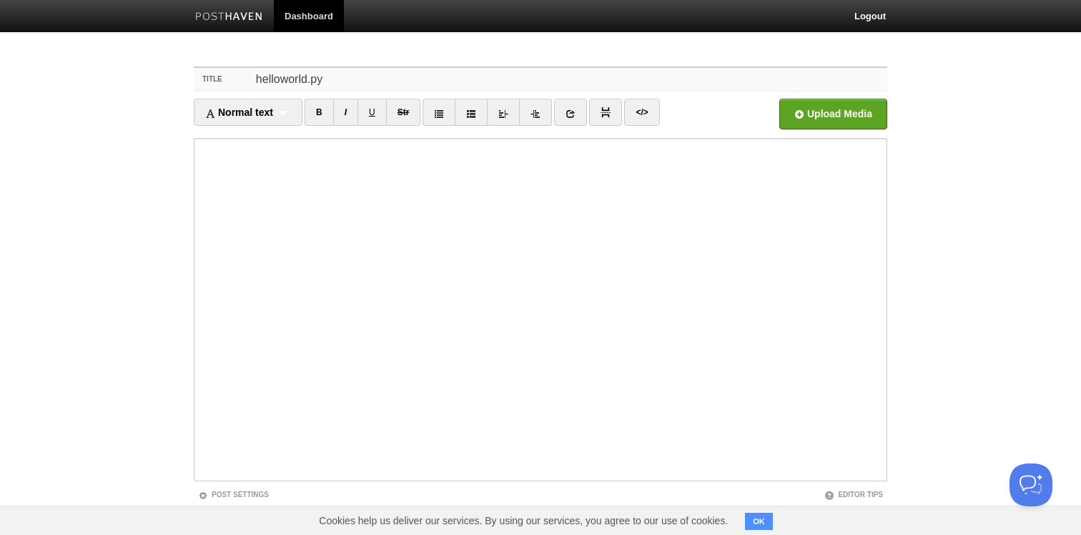
type input "helloworld.py"
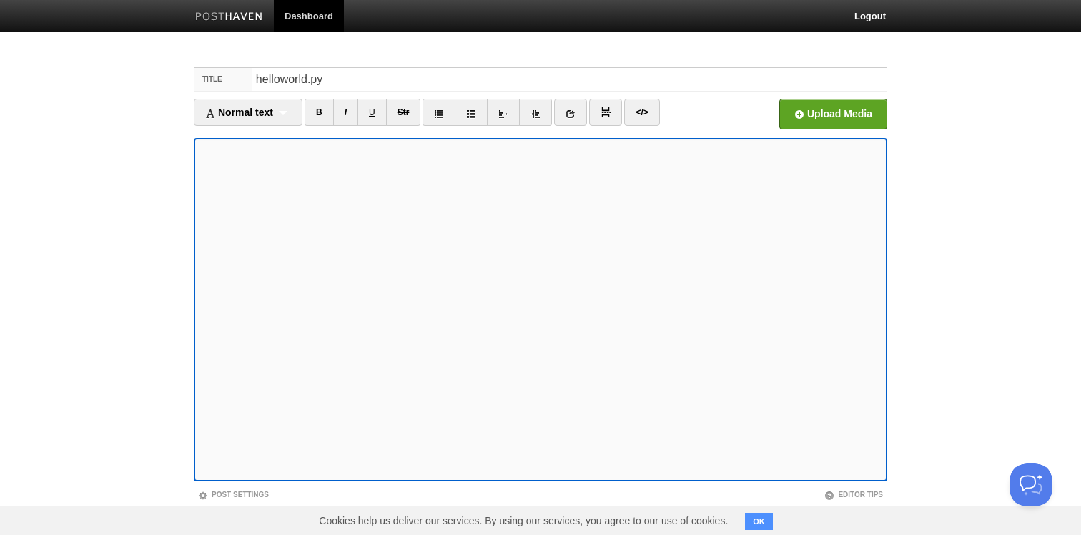
scroll to position [69, 0]
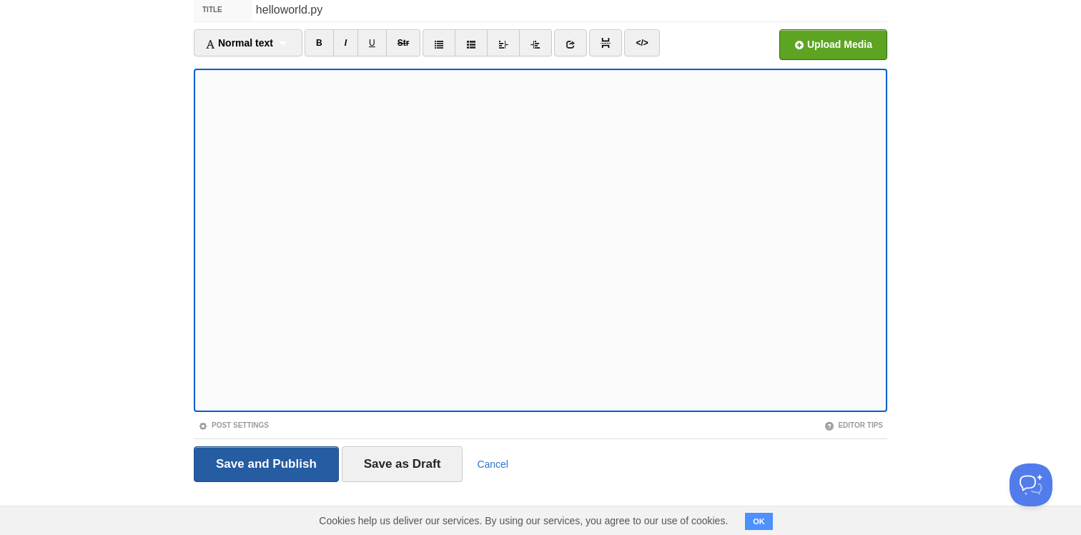
click at [305, 459] on input "Save and Publish" at bounding box center [266, 464] width 145 height 36
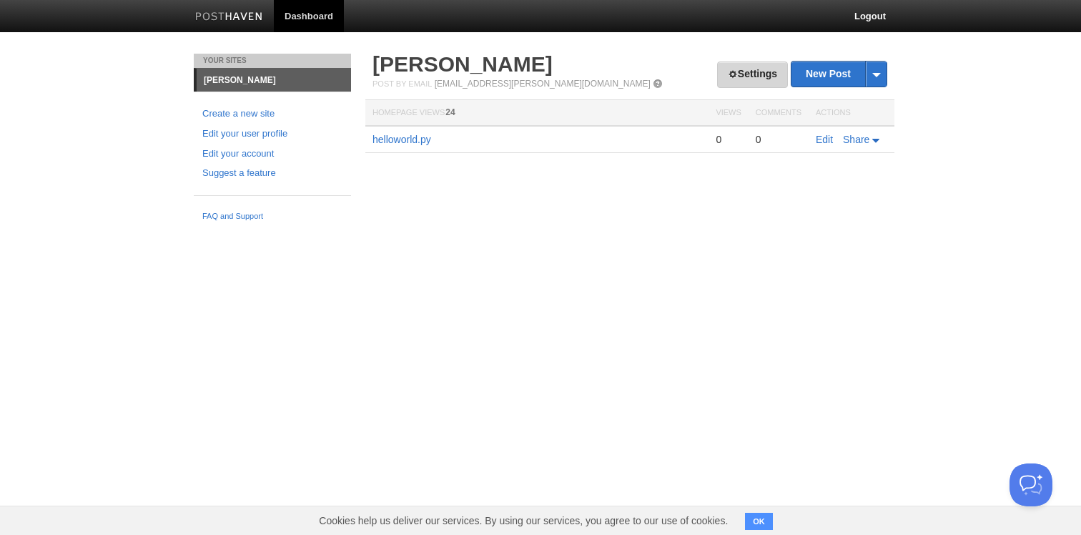
click at [717, 87] on link "Settings" at bounding box center [752, 74] width 71 height 26
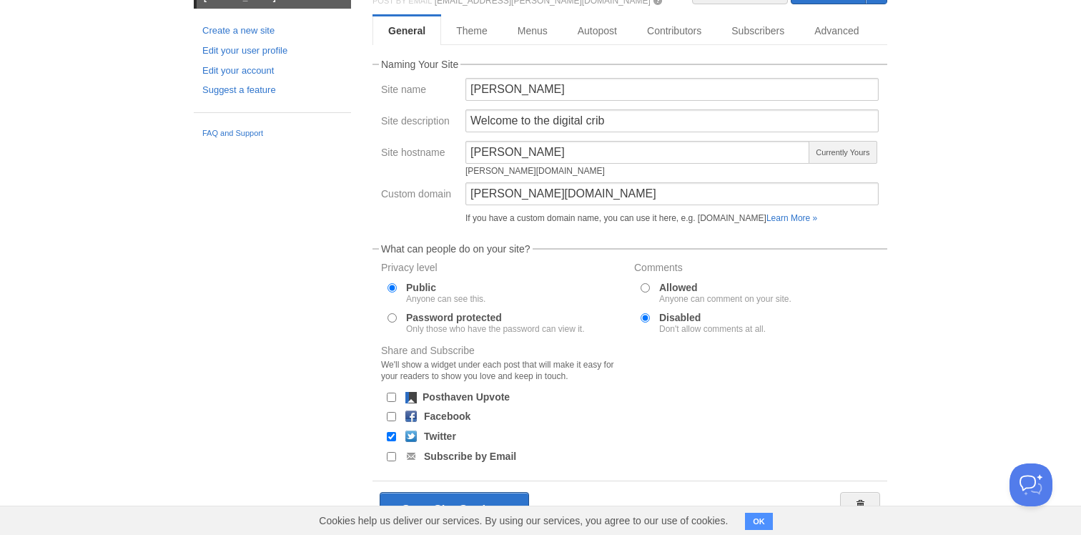
scroll to position [129, 0]
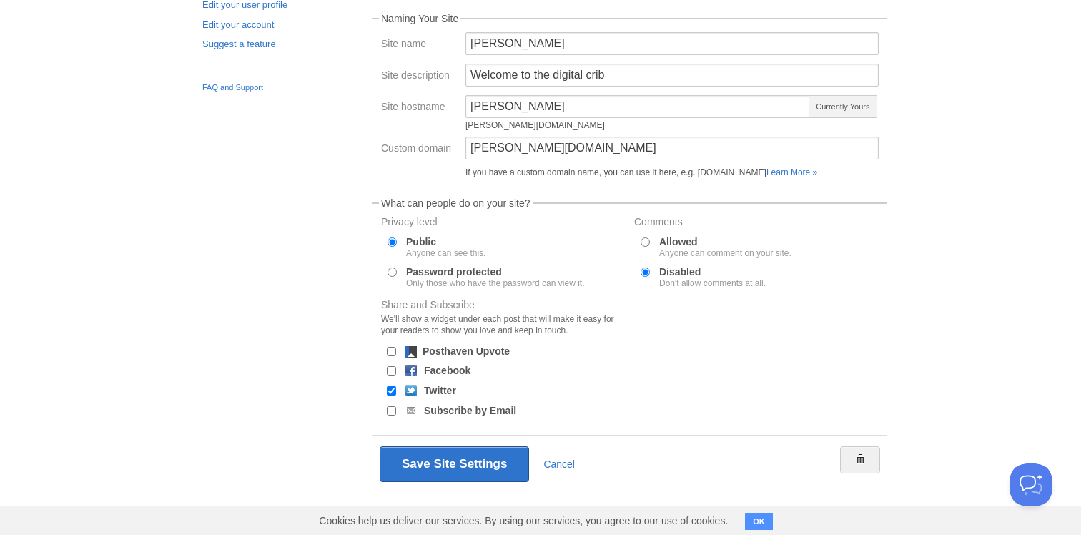
click at [442, 390] on label "Twitter" at bounding box center [440, 390] width 32 height 10
click at [396, 390] on input "Twitter" at bounding box center [391, 390] width 9 height 9
checkbox input "false"
click at [442, 461] on button "Save Site Settings" at bounding box center [454, 464] width 149 height 36
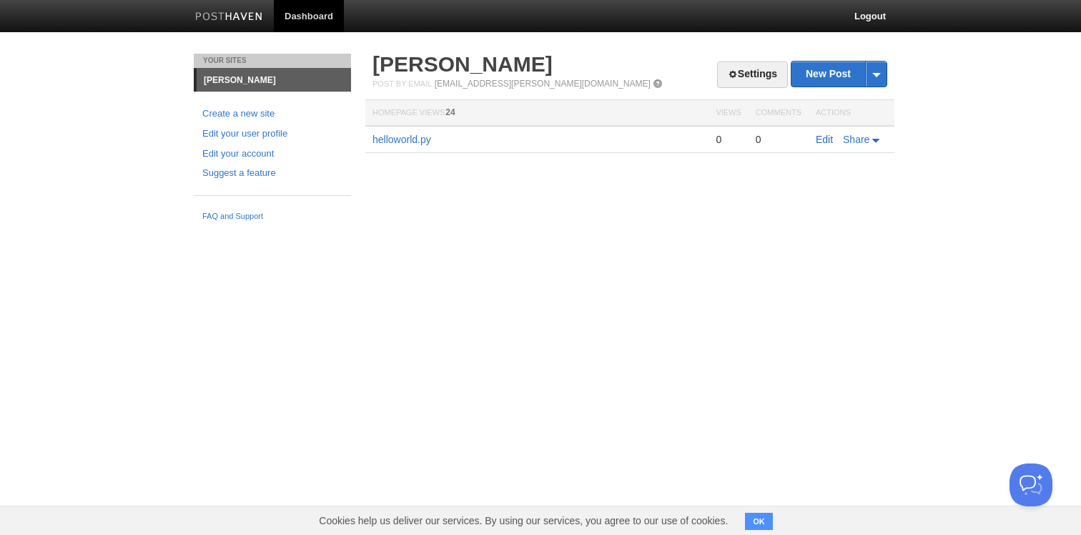
click at [831, 142] on link "Edit" at bounding box center [824, 139] width 17 height 11
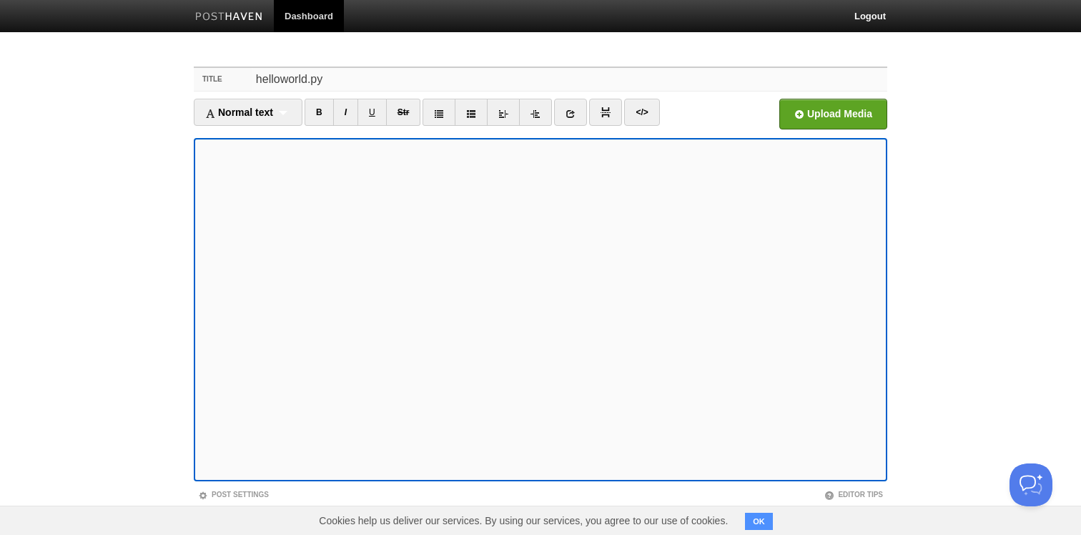
click at [400, 86] on input "helloworld.py" at bounding box center [570, 79] width 636 height 23
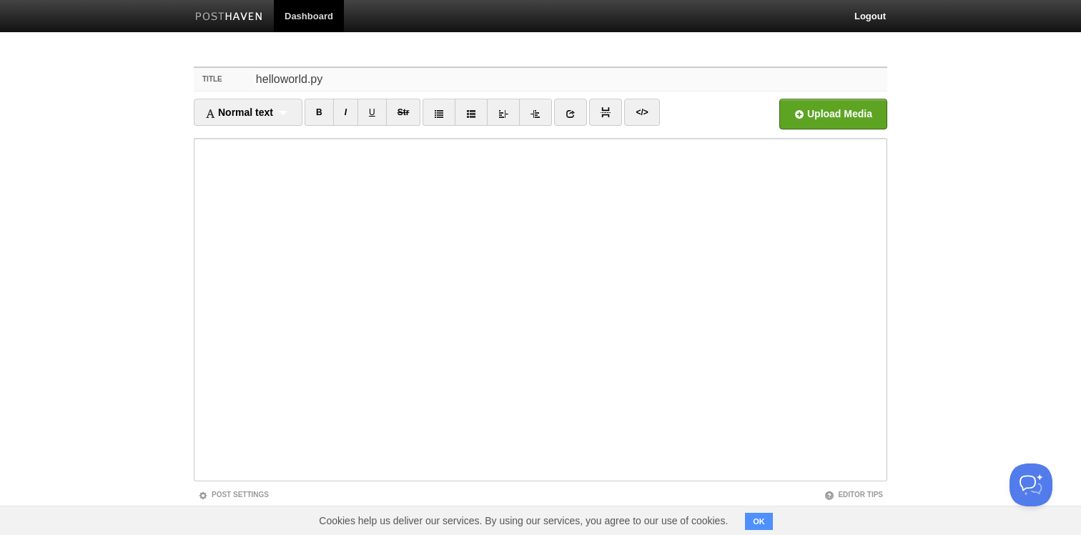
click at [400, 86] on input "helloworld.py" at bounding box center [570, 79] width 636 height 23
type input "main.py"
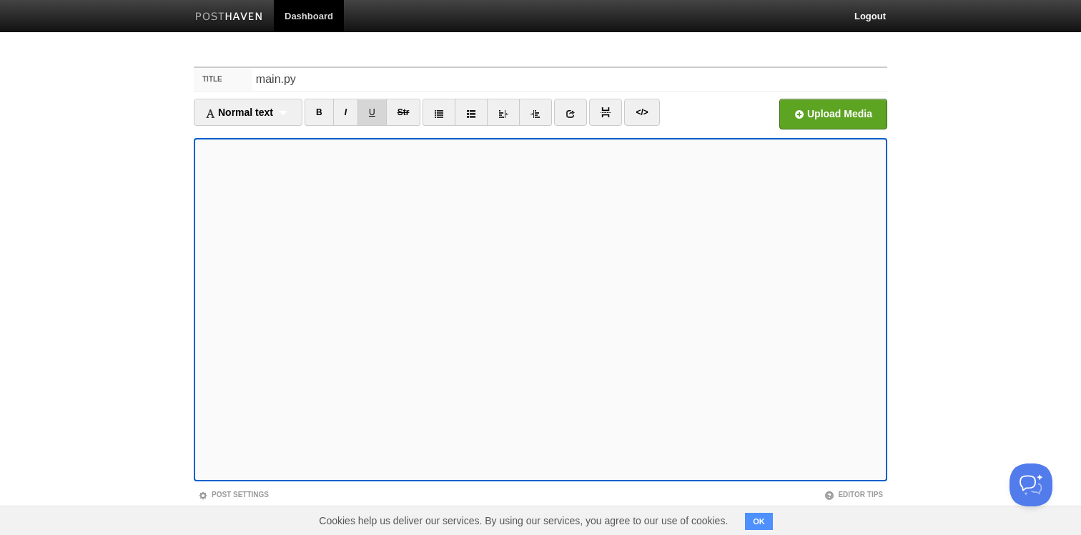
scroll to position [69, 0]
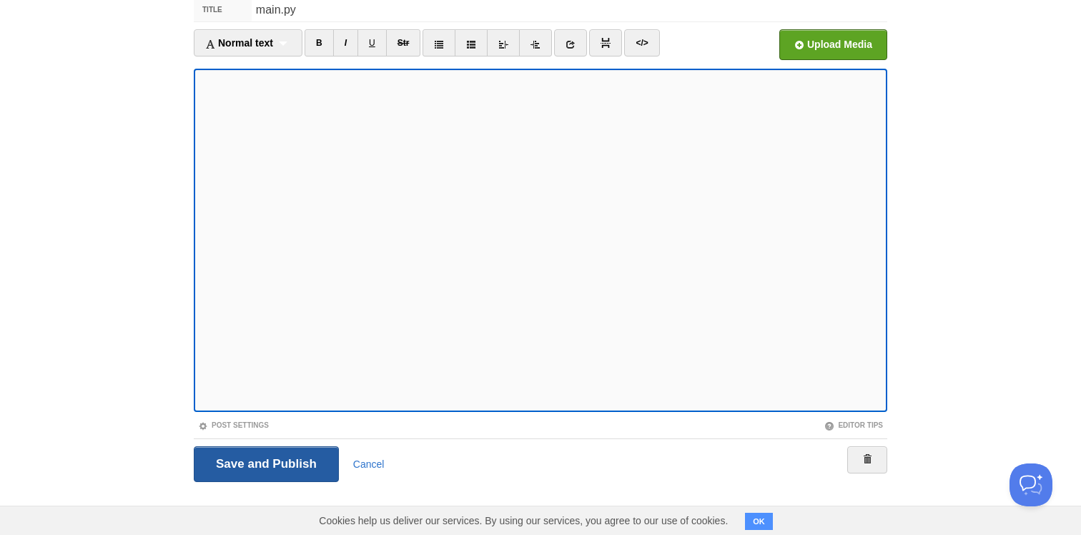
click at [251, 473] on input "Save and Publish" at bounding box center [266, 464] width 145 height 36
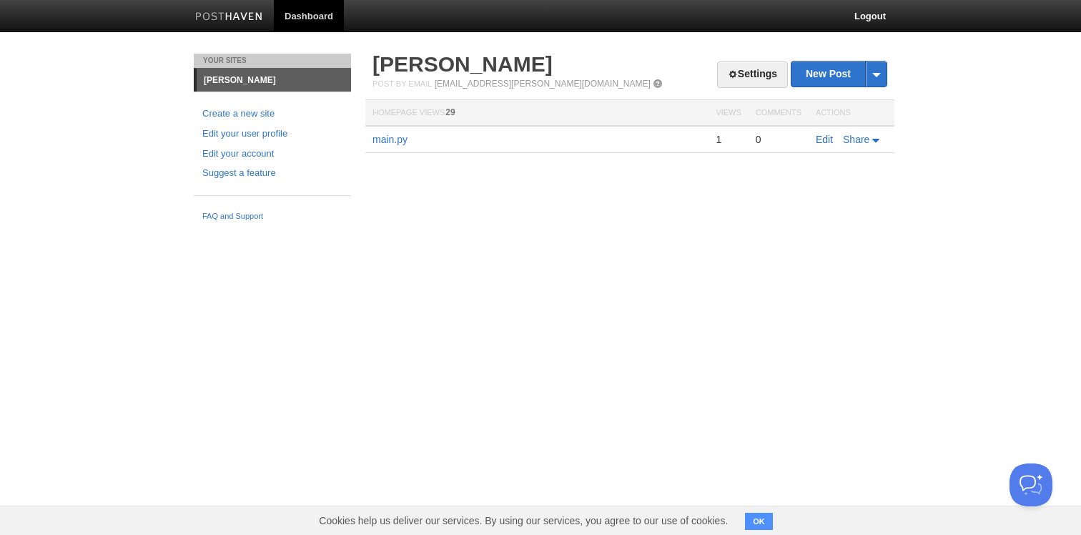
click at [826, 144] on link "Edit" at bounding box center [824, 139] width 17 height 11
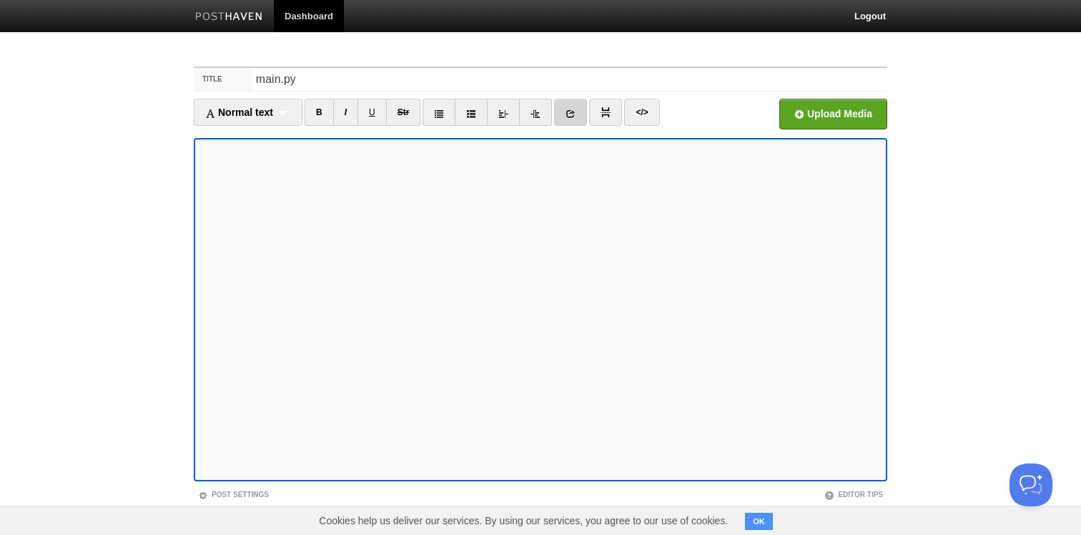
click at [568, 122] on link at bounding box center [570, 112] width 33 height 27
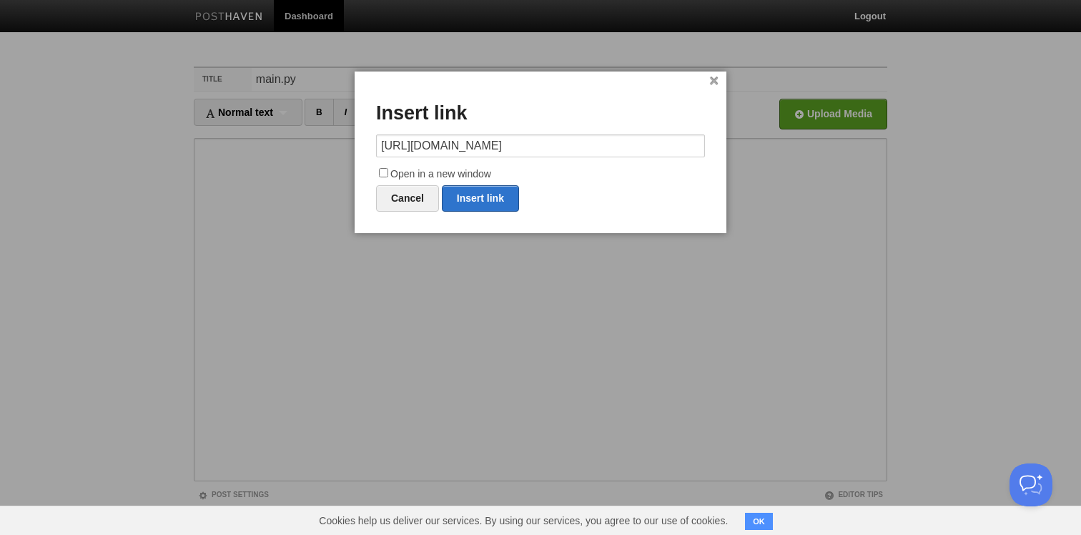
type input "[URL][DOMAIN_NAME]"
click at [468, 173] on label "Open in a new window" at bounding box center [540, 174] width 329 height 17
click at [388, 173] on input "Open in a new window" at bounding box center [383, 172] width 9 height 9
checkbox input "true"
click at [484, 202] on link "Insert link" at bounding box center [480, 198] width 77 height 26
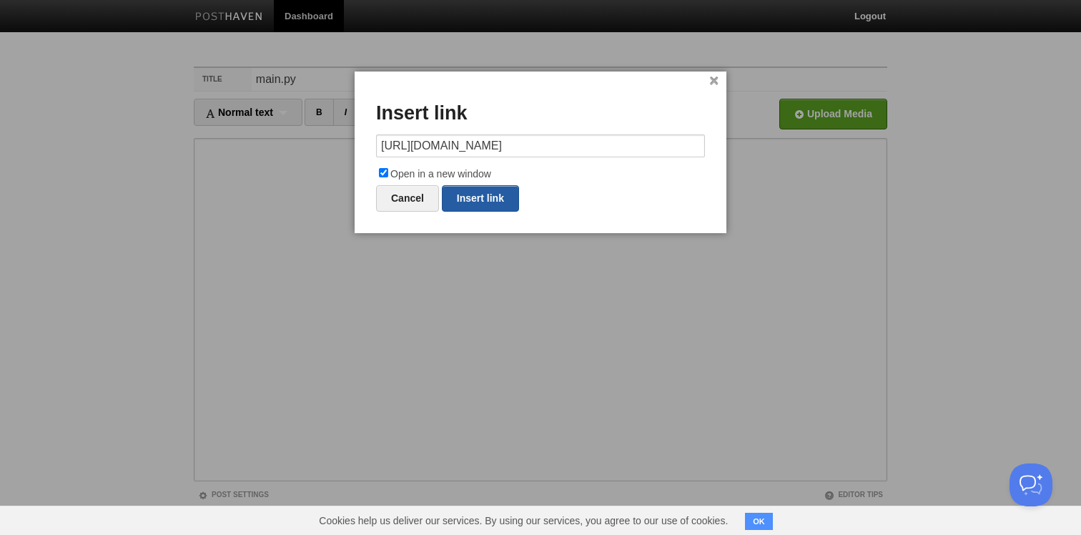
type input "https://"
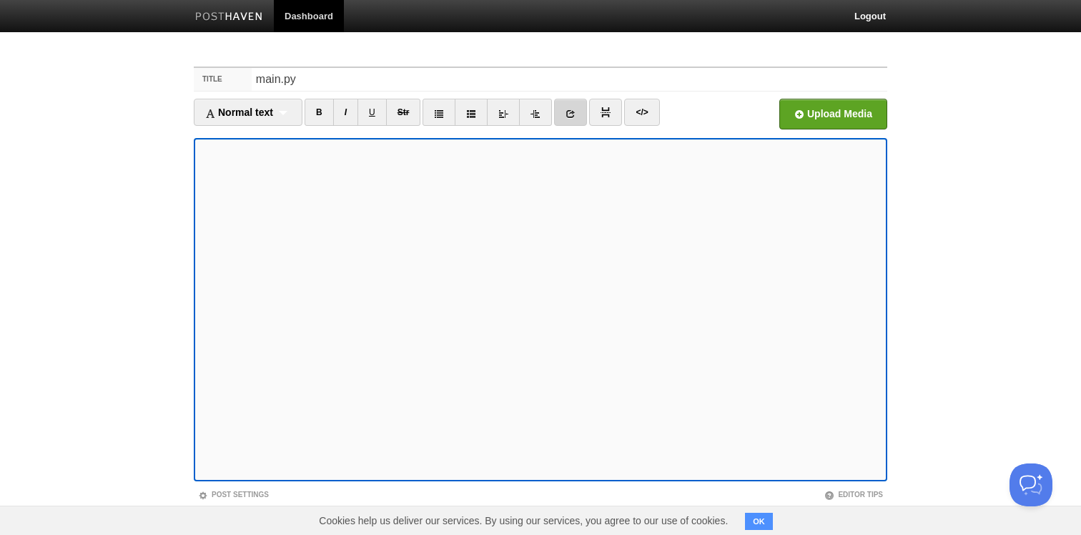
click at [565, 120] on link at bounding box center [570, 112] width 33 height 27
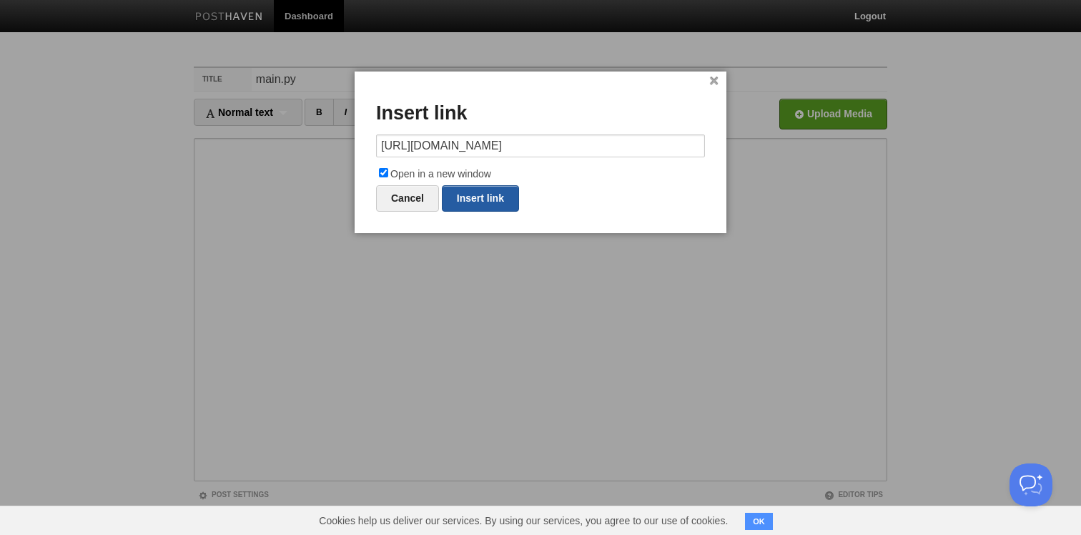
click at [497, 205] on link "Insert link" at bounding box center [480, 198] width 77 height 26
type input "https://"
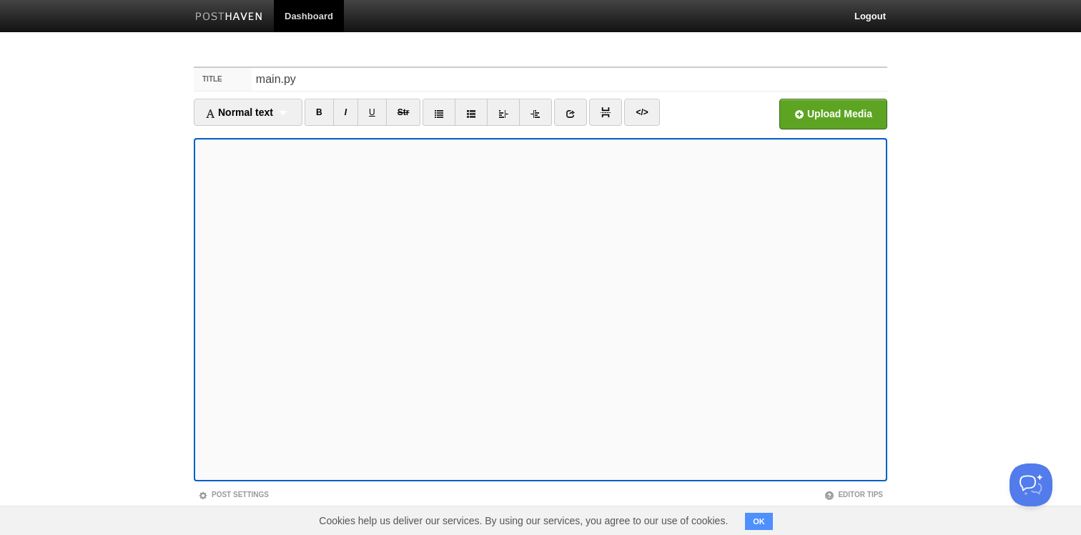
scroll to position [69, 0]
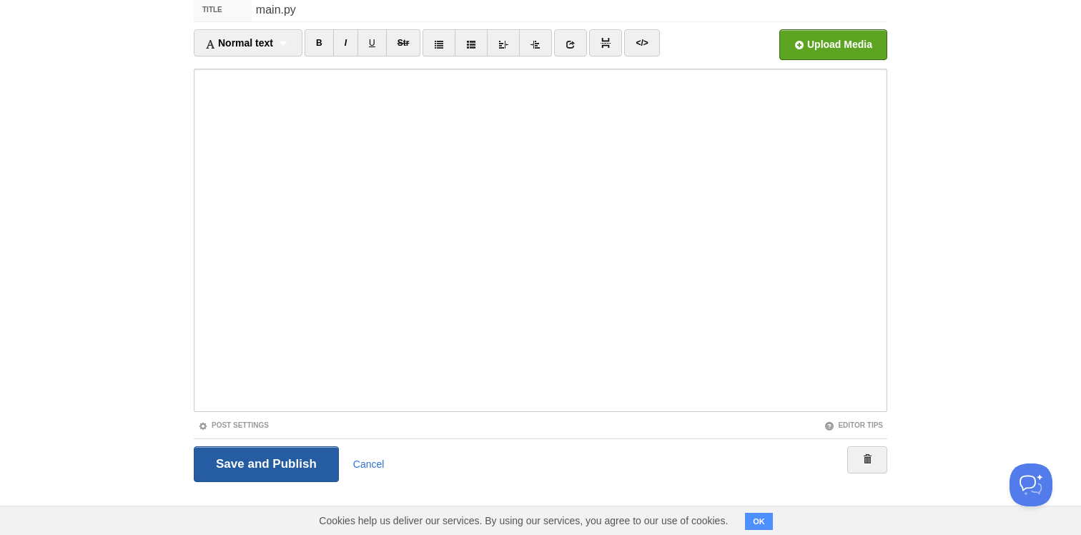
click at [320, 463] on input "Save and Publish" at bounding box center [266, 464] width 145 height 36
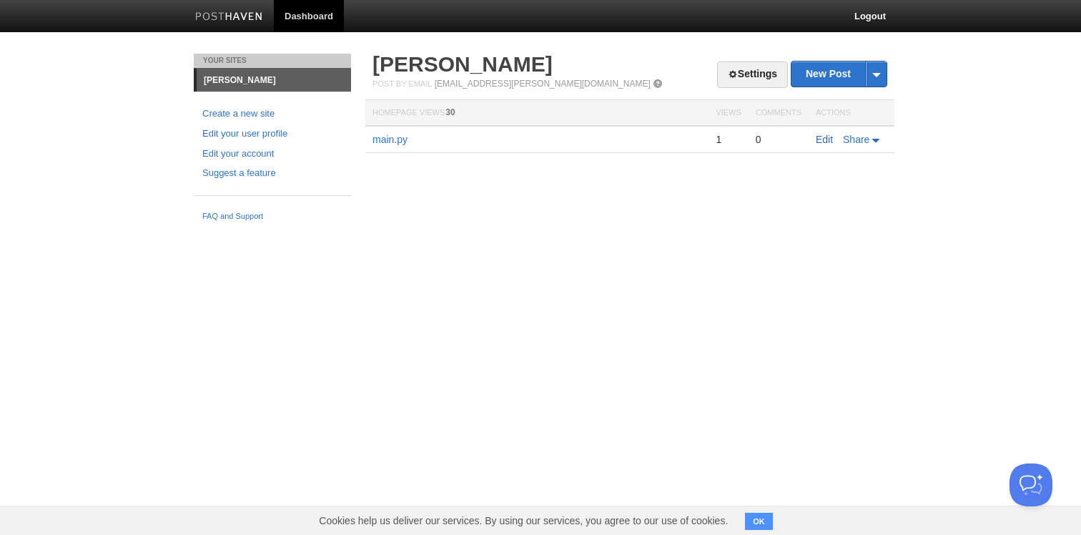
click at [829, 139] on link "Edit" at bounding box center [824, 139] width 17 height 11
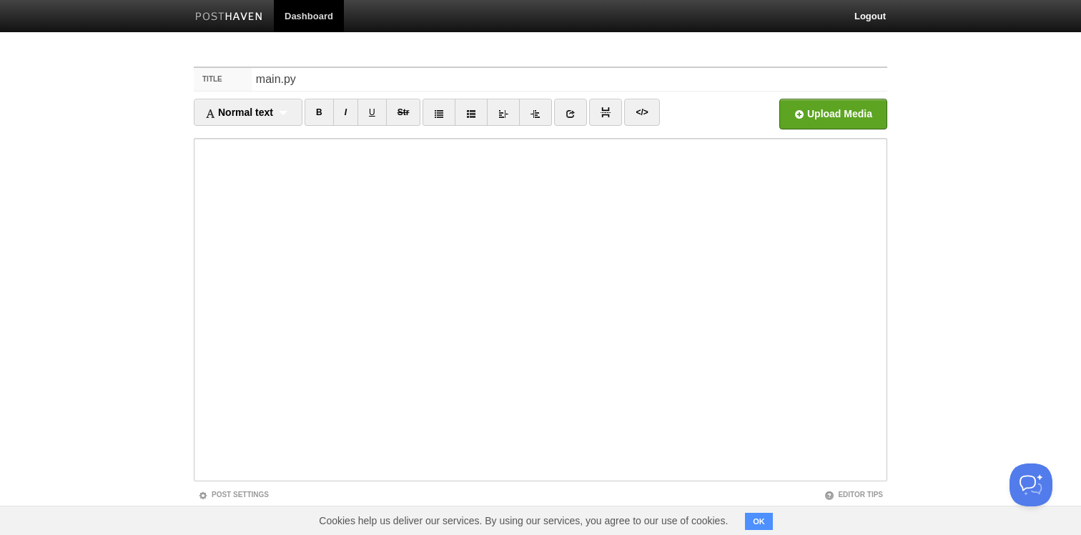
click at [766, 514] on button "OK" at bounding box center [759, 521] width 28 height 17
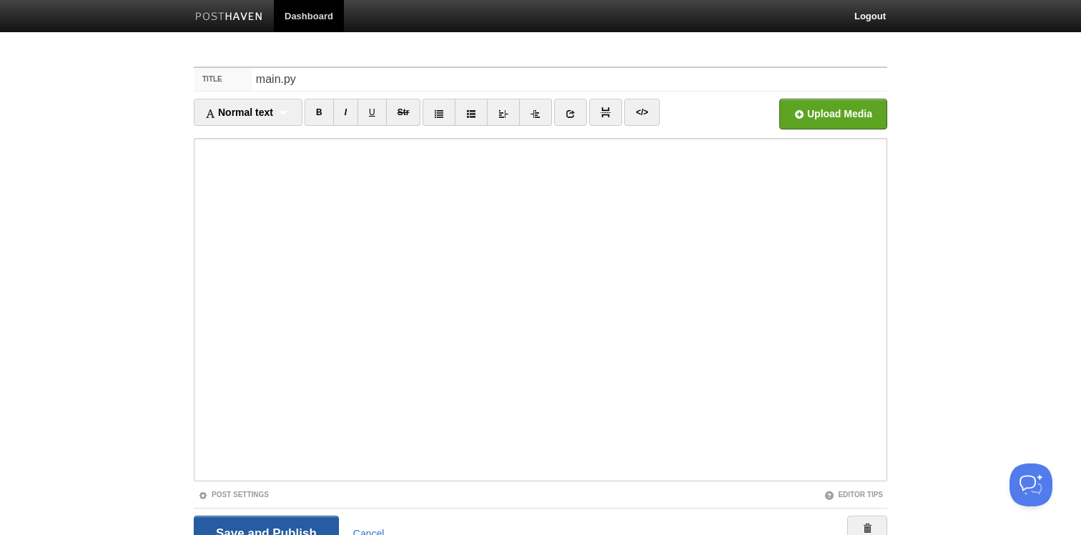
click at [264, 524] on input "Save and Publish" at bounding box center [266, 533] width 145 height 36
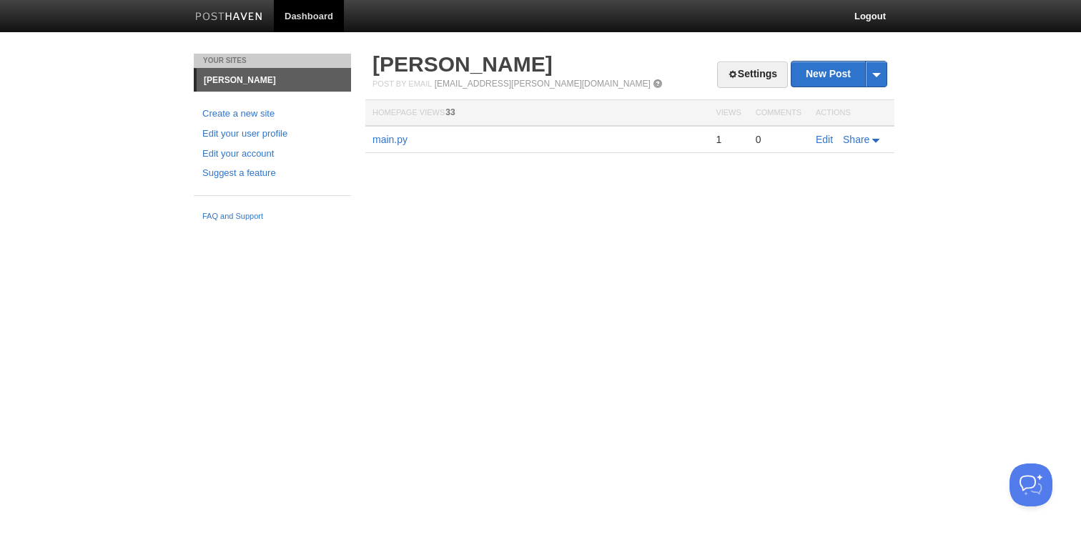
click at [400, 159] on div "Settings New Post by Web by Email [PERSON_NAME] Post by Email [EMAIL_ADDRESS][P…" at bounding box center [630, 125] width 536 height 142
click at [400, 142] on link "main.py" at bounding box center [389, 139] width 35 height 11
click at [832, 139] on link "Edit" at bounding box center [824, 139] width 17 height 11
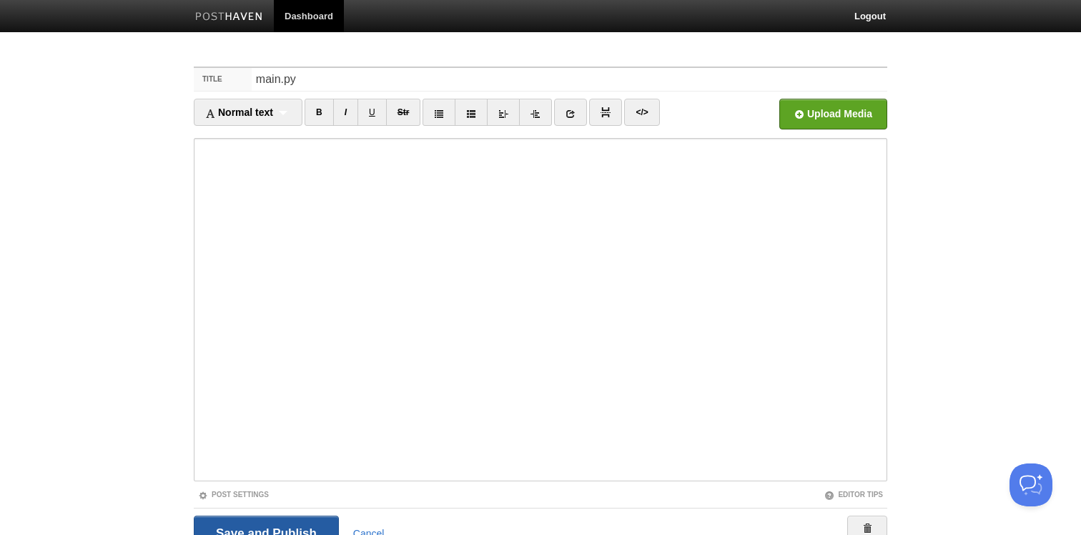
click at [277, 525] on input "Save and Publish" at bounding box center [266, 533] width 145 height 36
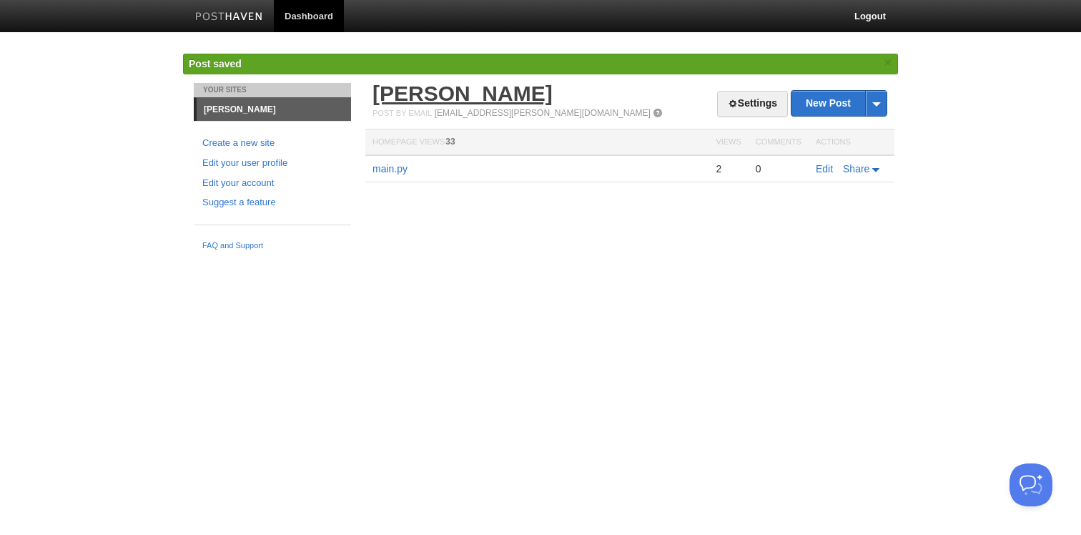
click at [423, 102] on link "[PERSON_NAME]" at bounding box center [462, 94] width 180 height 24
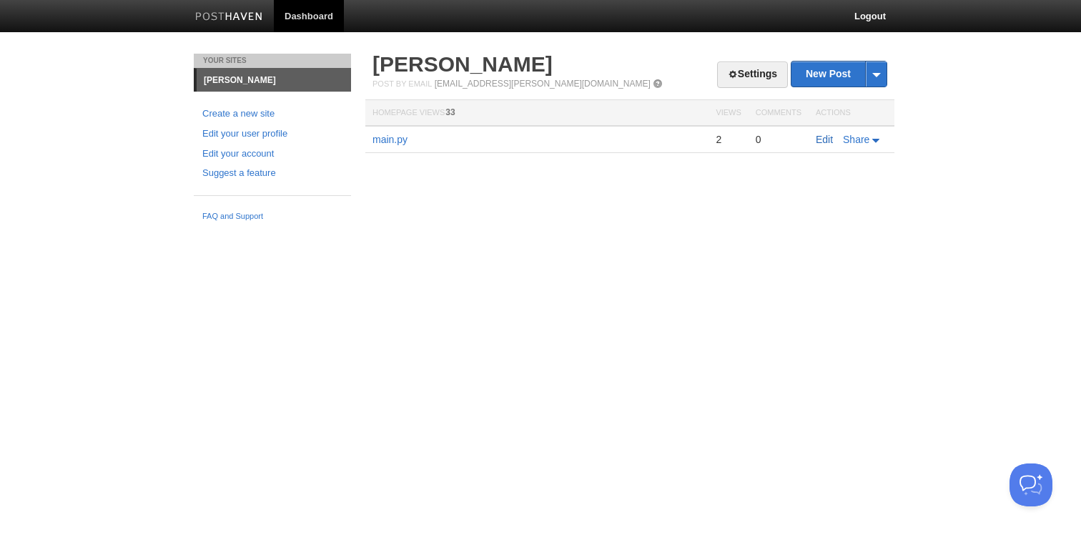
click at [816, 140] on link "Edit" at bounding box center [824, 139] width 17 height 11
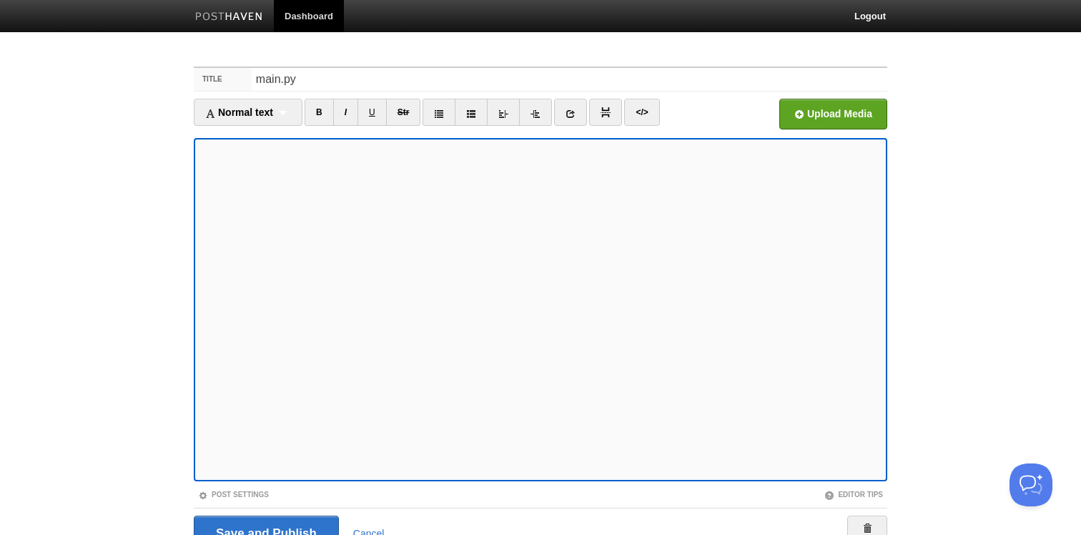
scroll to position [69, 0]
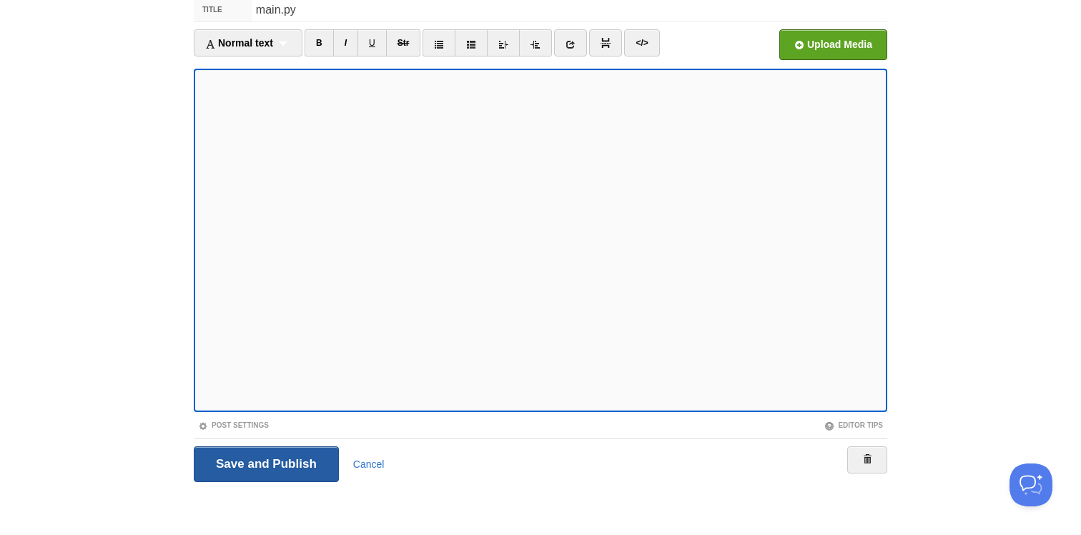
click at [279, 466] on input "Save and Publish" at bounding box center [266, 464] width 145 height 36
